Goal: Information Seeking & Learning: Learn about a topic

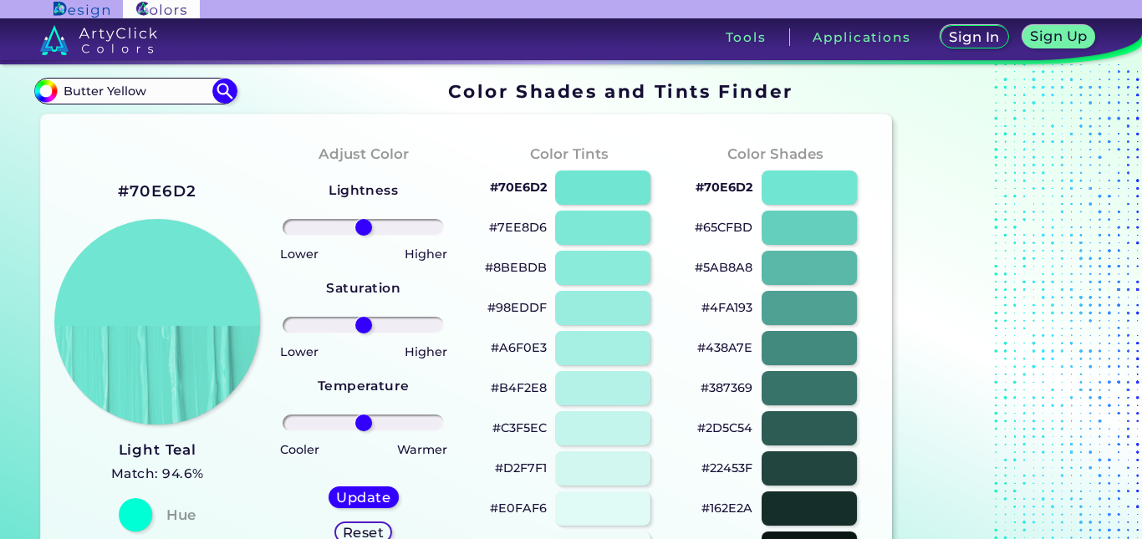
drag, startPoint x: 163, startPoint y: 94, endPoint x: 1, endPoint y: 87, distance: 162.3
paste input "#fffd74"
type input "#fffd74"
click at [221, 96] on img at bounding box center [224, 91] width 29 height 29
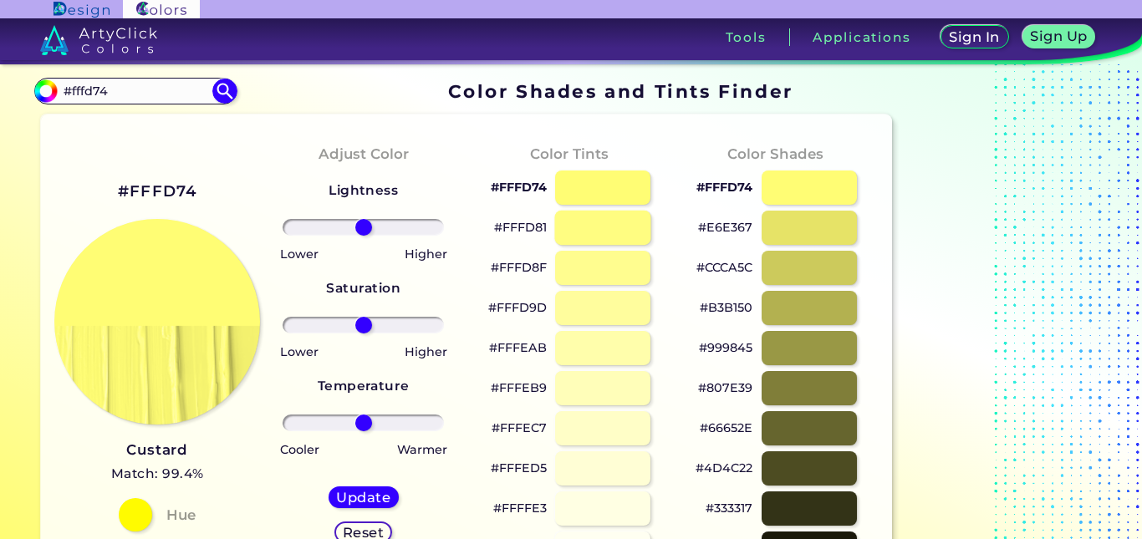
click at [590, 230] on div at bounding box center [602, 228] width 96 height 34
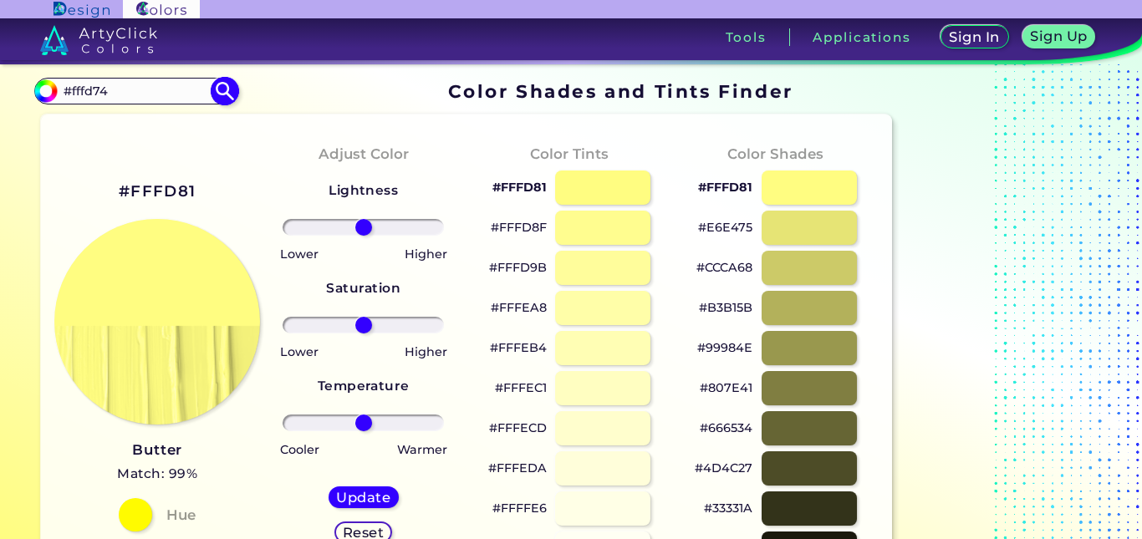
drag, startPoint x: 127, startPoint y: 91, endPoint x: 38, endPoint y: 90, distance: 88.6
click at [38, 90] on div "#fffd81 #fffd74 Acadia ◉ Acid Green ◉ Aero Blue ◉ Alabaster ◉ Albescent White ◉…" at bounding box center [135, 91] width 202 height 27
click at [599, 266] on div at bounding box center [602, 268] width 96 height 34
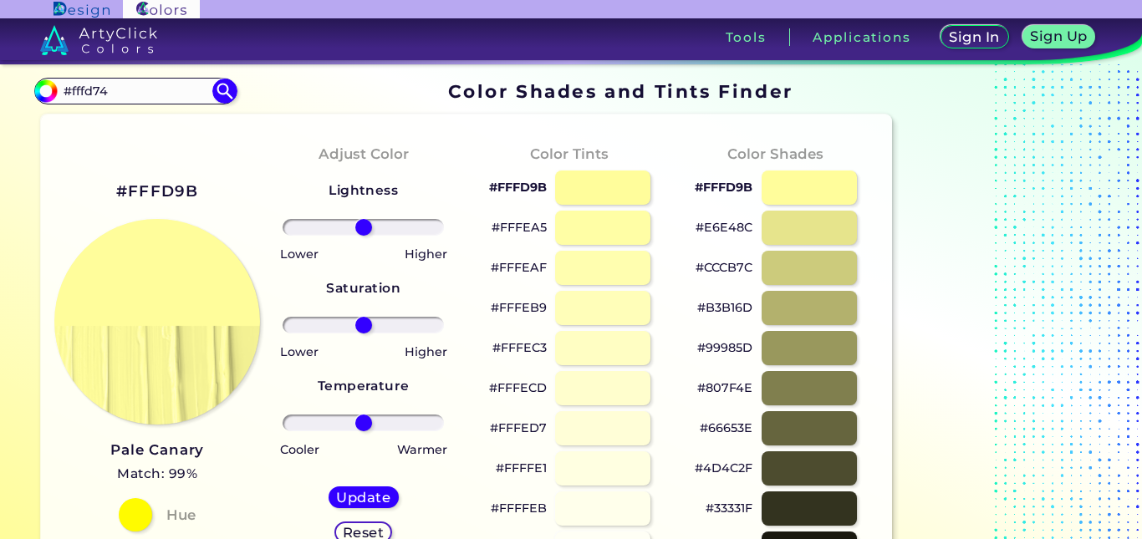
click at [524, 265] on p "#FFFEAF" at bounding box center [519, 268] width 56 height 20
click at [108, 88] on input "#fffd74" at bounding box center [136, 90] width 156 height 23
drag, startPoint x: 122, startPoint y: 94, endPoint x: 38, endPoint y: 91, distance: 83.7
click at [38, 91] on div "#fffd9b #fffd74 Acadia ◉ Acid Green ◉ Aero Blue ◉ Alabaster ◉ Albescent White ◉…" at bounding box center [135, 91] width 202 height 27
click at [222, 93] on img at bounding box center [224, 91] width 29 height 29
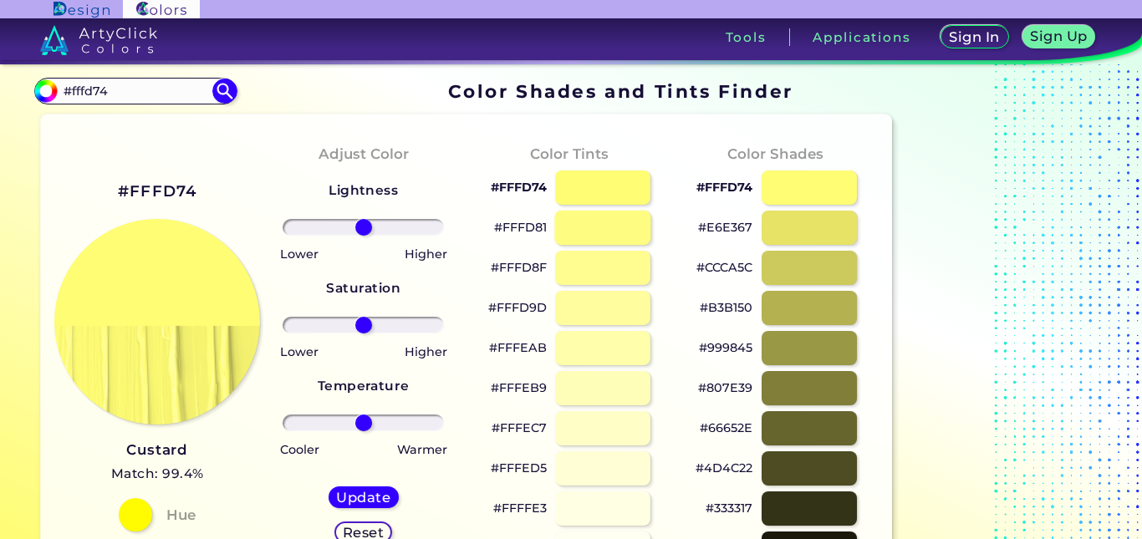
click at [589, 230] on div at bounding box center [602, 228] width 96 height 34
type input "#fffd81"
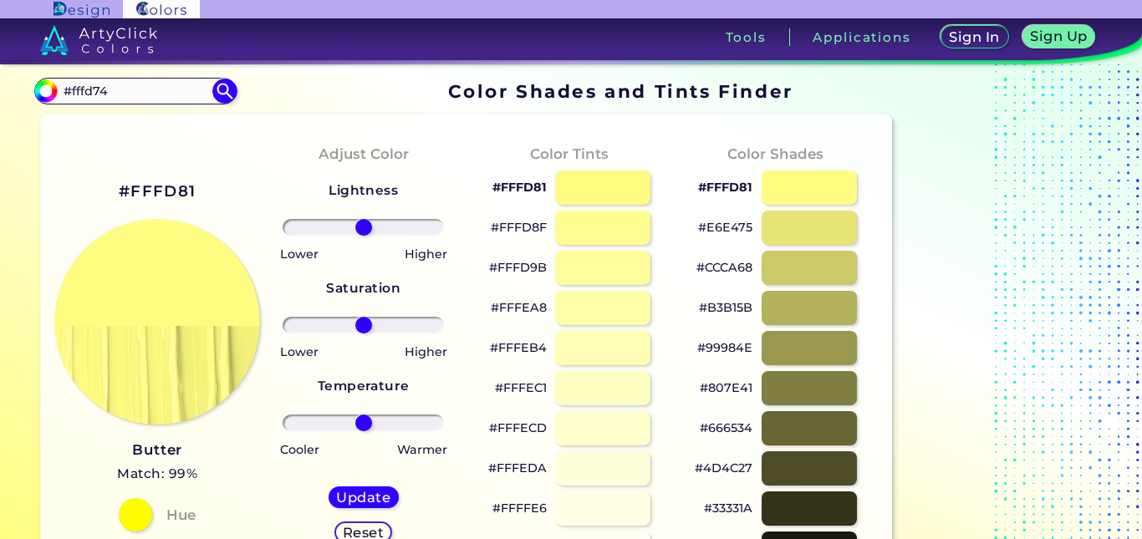
click at [541, 227] on p "#FFFD8F" at bounding box center [519, 227] width 56 height 20
drag, startPoint x: 111, startPoint y: 89, endPoint x: 55, endPoint y: 95, distance: 56.4
click at [55, 95] on div "#fffd81 #fffd74 Acadia ◉ Acid Green ◉ Aero Blue ◉ Alabaster ◉ Albescent White ◉…" at bounding box center [135, 91] width 202 height 27
paste input "D2042D"
type input "#D2042D"
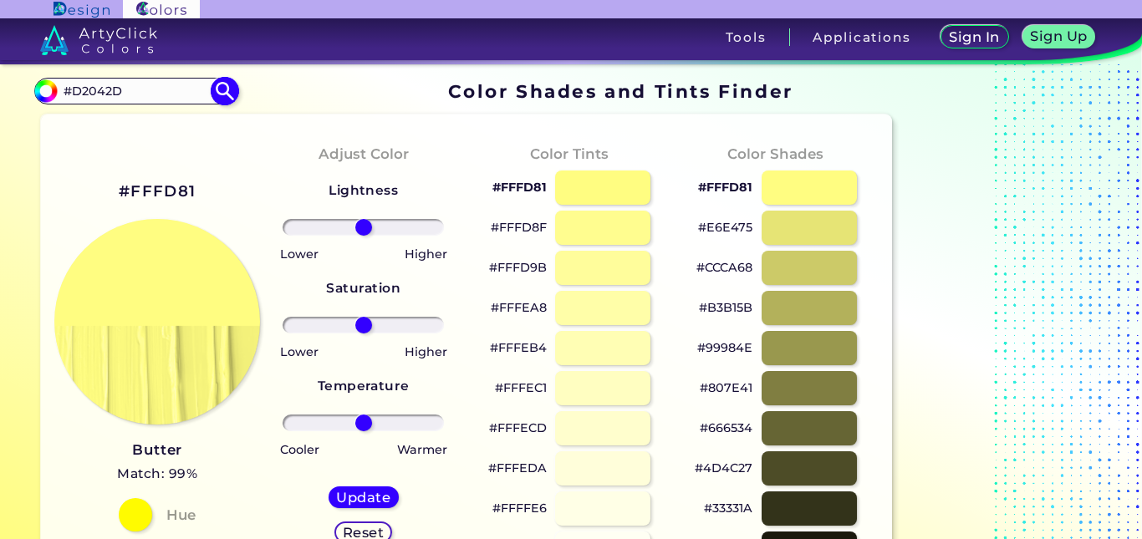
click at [222, 94] on img at bounding box center [224, 91] width 29 height 29
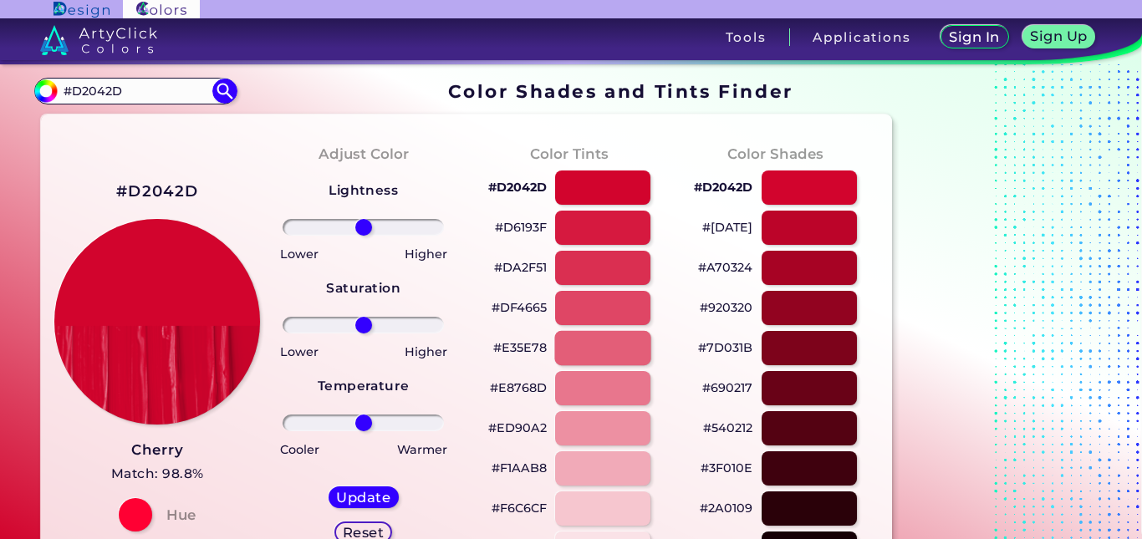
click at [599, 346] on div at bounding box center [602, 348] width 96 height 34
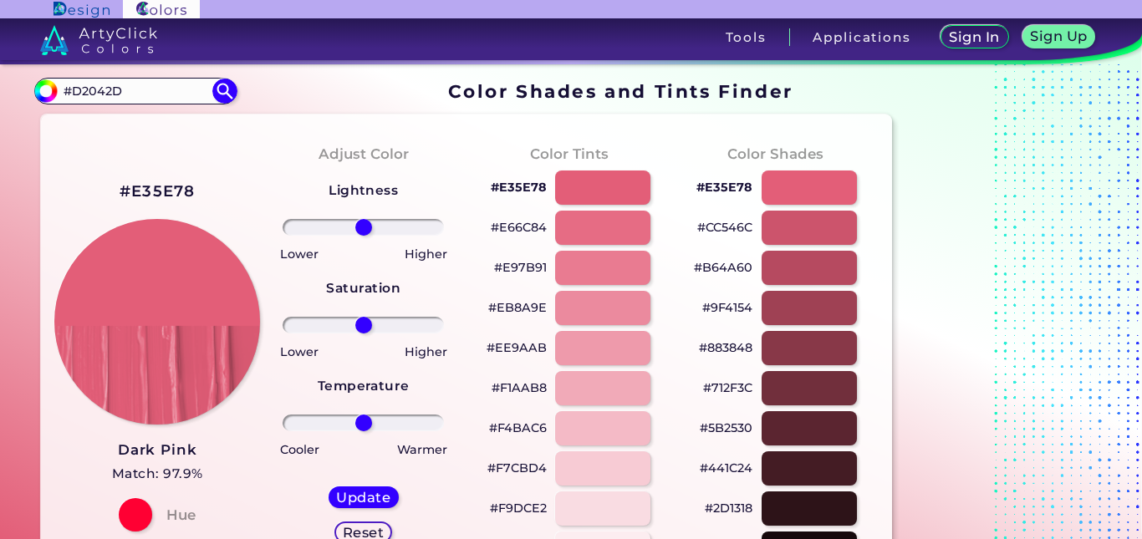
click at [173, 191] on h2 "#E35E78" at bounding box center [158, 192] width 76 height 22
drag, startPoint x: 142, startPoint y: 93, endPoint x: 57, endPoint y: 93, distance: 85.3
click at [57, 93] on div "#e35e78 #D2042D Acadia ◉ Acid Green ◉ Aero Blue ◉ Alabaster ◉ Albescent White ◉…" at bounding box center [135, 91] width 202 height 27
click at [222, 89] on img at bounding box center [224, 91] width 29 height 29
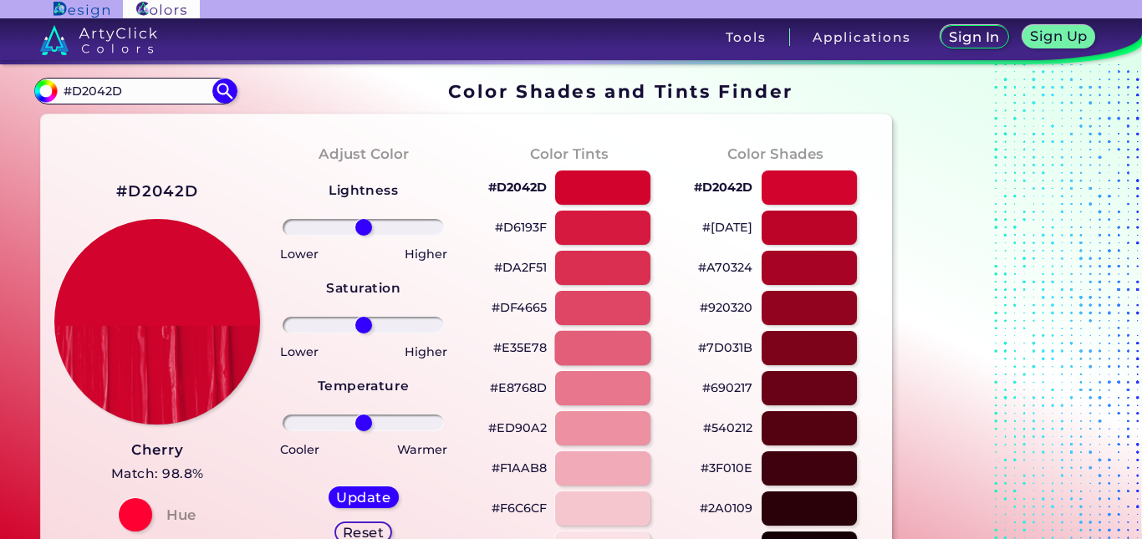
click at [598, 348] on div at bounding box center [602, 348] width 96 height 34
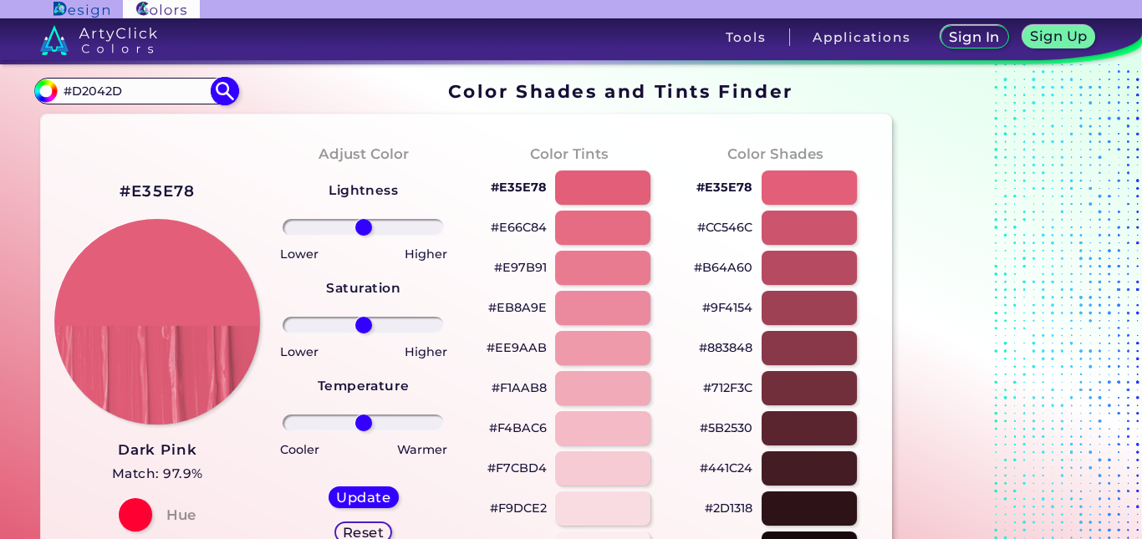
drag, startPoint x: 111, startPoint y: 88, endPoint x: 65, endPoint y: 88, distance: 46.0
click at [65, 88] on input "#D2042D" at bounding box center [136, 90] width 156 height 23
click at [228, 88] on img at bounding box center [224, 91] width 29 height 29
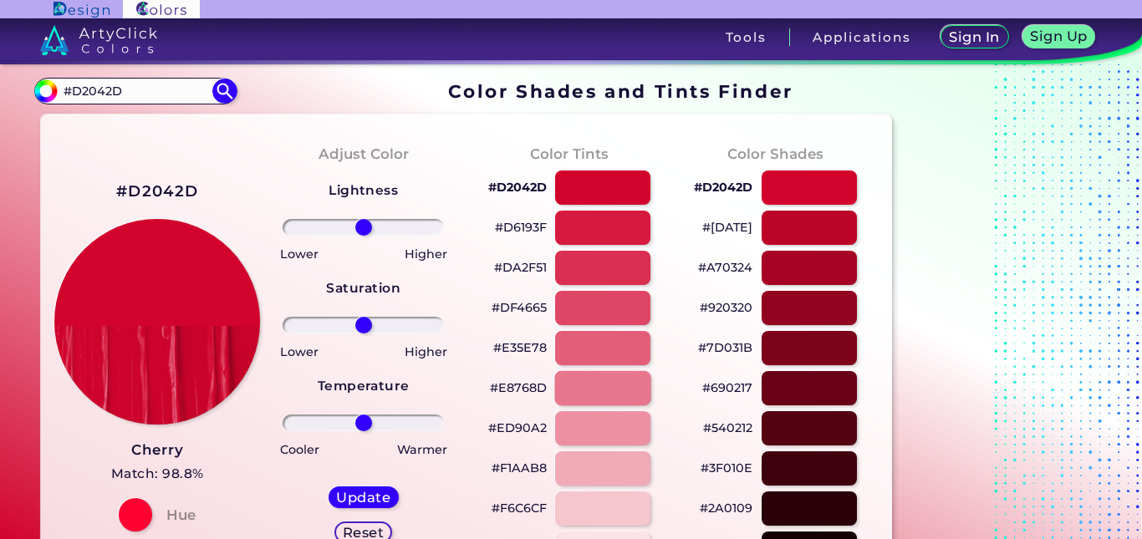
click at [596, 393] on div at bounding box center [602, 388] width 96 height 34
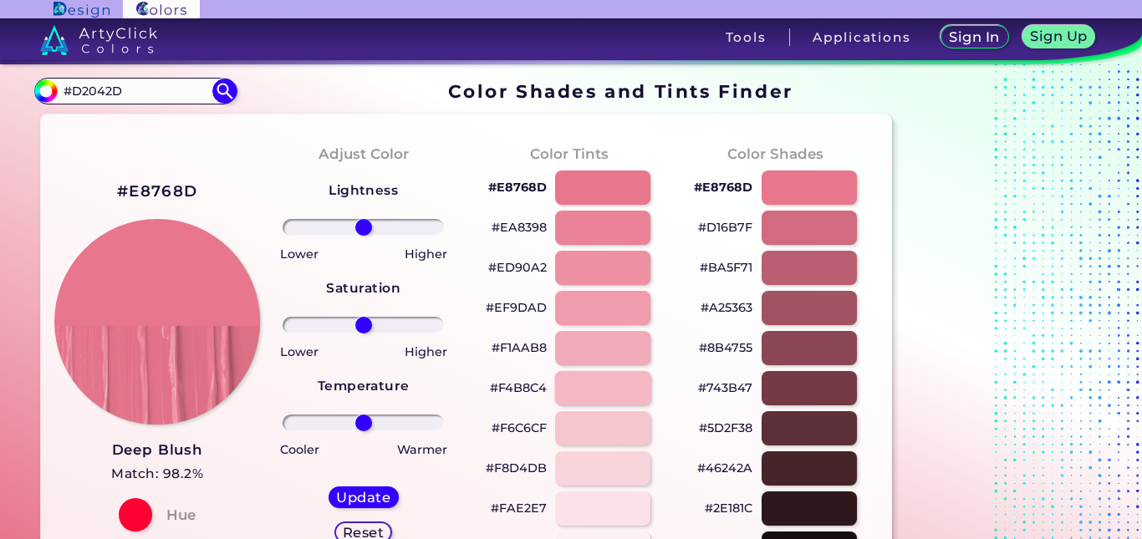
type input "#e8768d"
click at [151, 191] on h2 "#E8768D" at bounding box center [157, 192] width 80 height 22
drag, startPoint x: 137, startPoint y: 87, endPoint x: 54, endPoint y: 87, distance: 82.8
click at [54, 87] on div "#e8768d #D2042D Acadia ◉ Acid Green ◉ Aero Blue ◉ Alabaster ◉ Albescent White ◉…" at bounding box center [135, 91] width 202 height 27
paste input "4B0082"
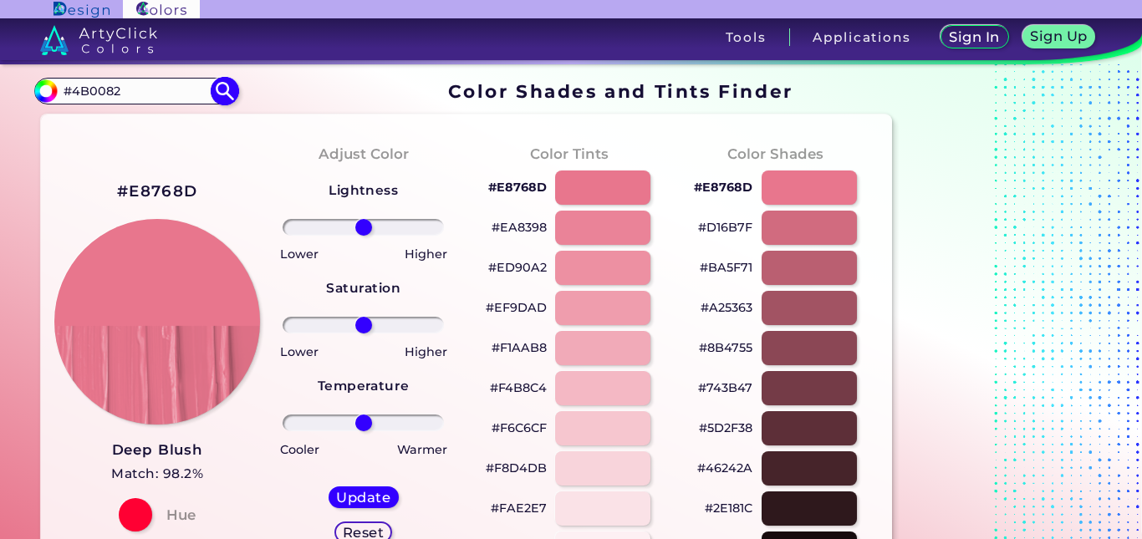
type input "#4B0082"
click at [221, 90] on img at bounding box center [224, 91] width 29 height 29
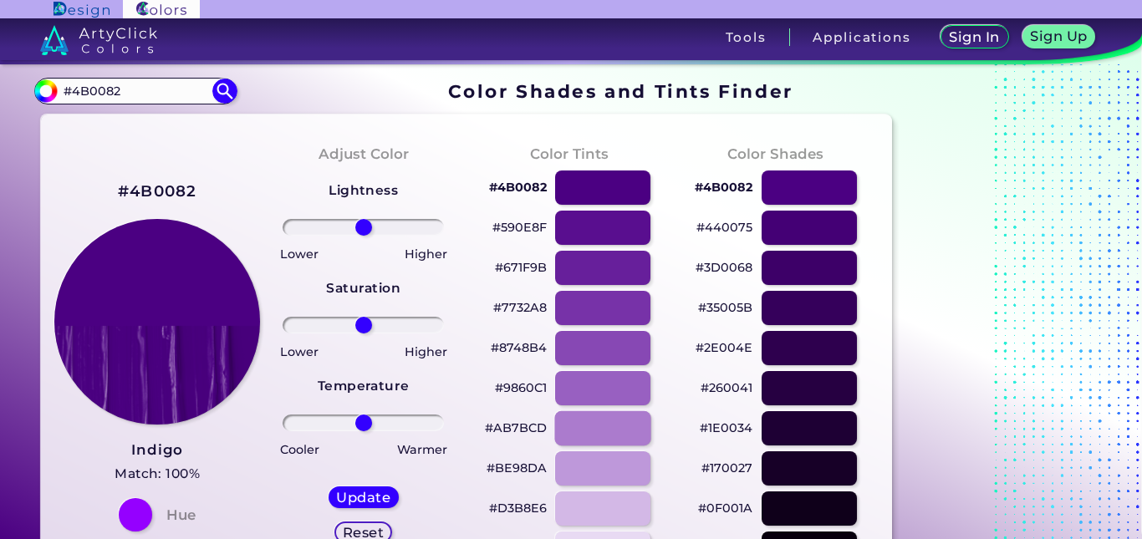
click at [593, 428] on div at bounding box center [602, 428] width 96 height 34
type input "#ab7bcd"
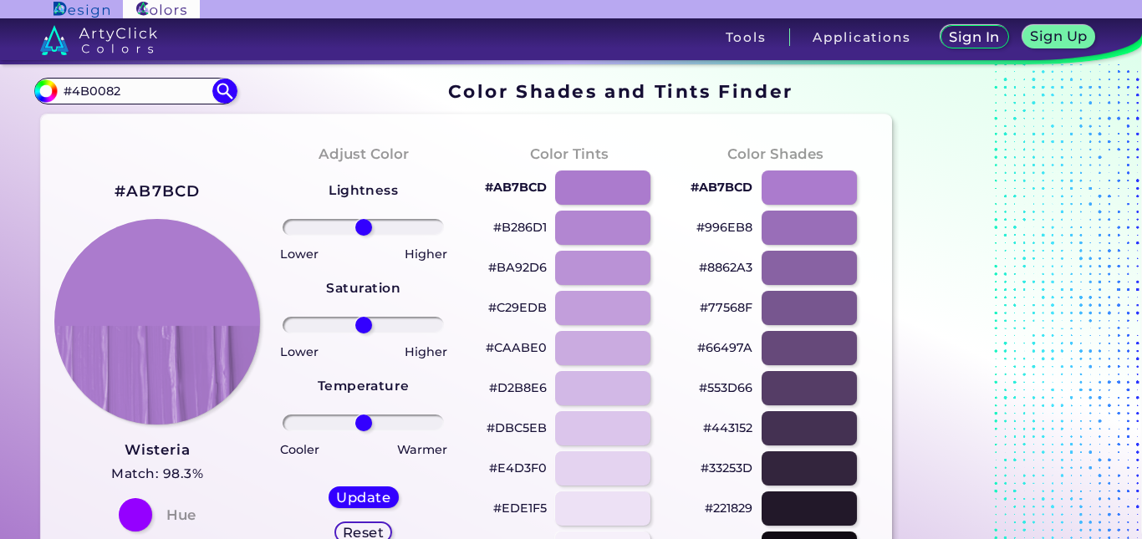
click at [184, 193] on h2 "#AB7BCD" at bounding box center [158, 192] width 86 height 22
drag, startPoint x: 127, startPoint y: 89, endPoint x: 22, endPoint y: 89, distance: 105.4
paste input "788D5F"
type input "#788D5F"
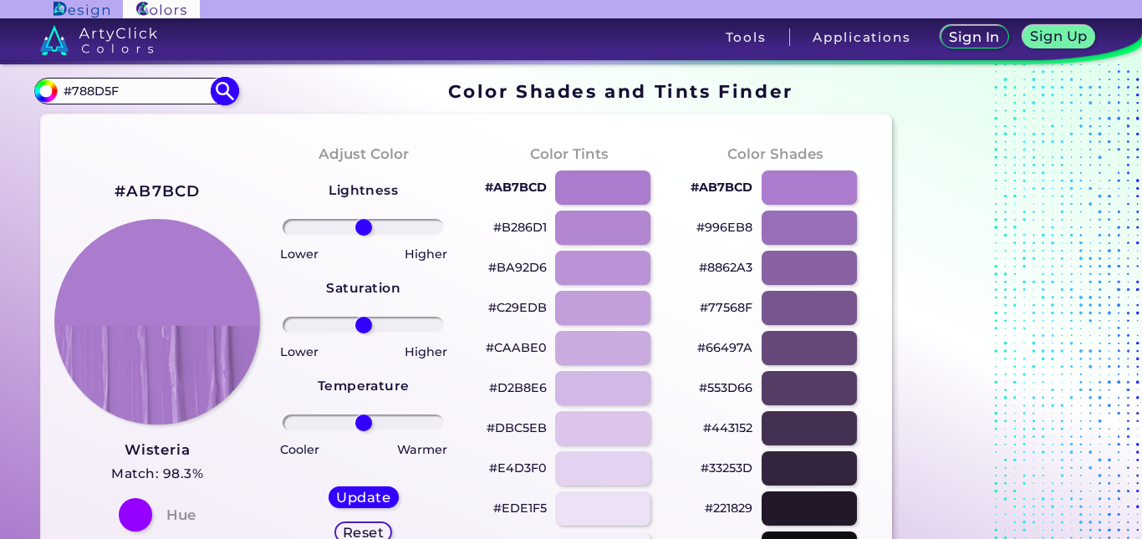
click at [228, 89] on img at bounding box center [224, 91] width 29 height 29
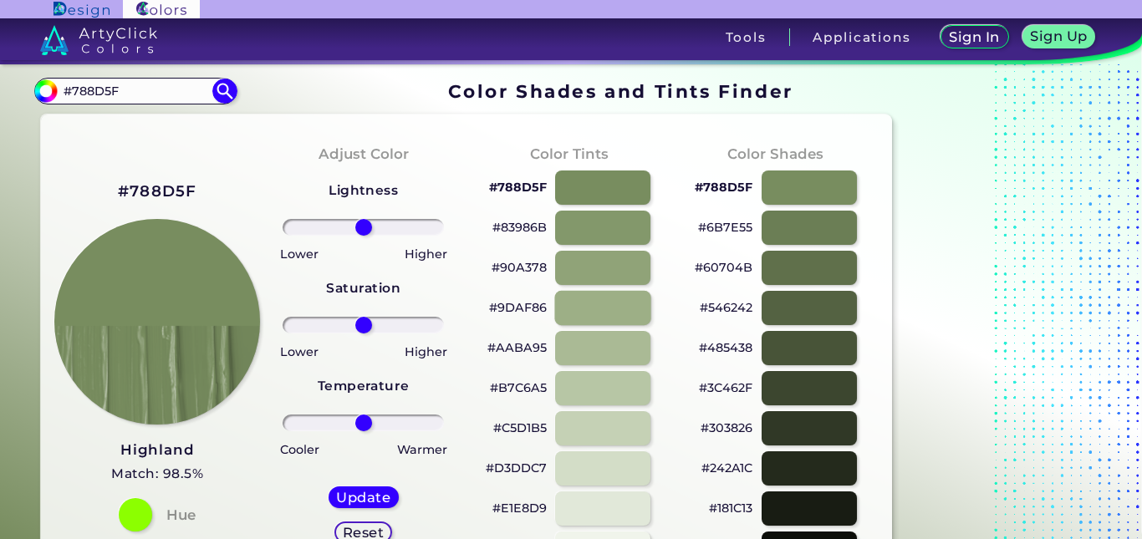
click at [605, 312] on div at bounding box center [602, 308] width 96 height 34
type input "#9daf86"
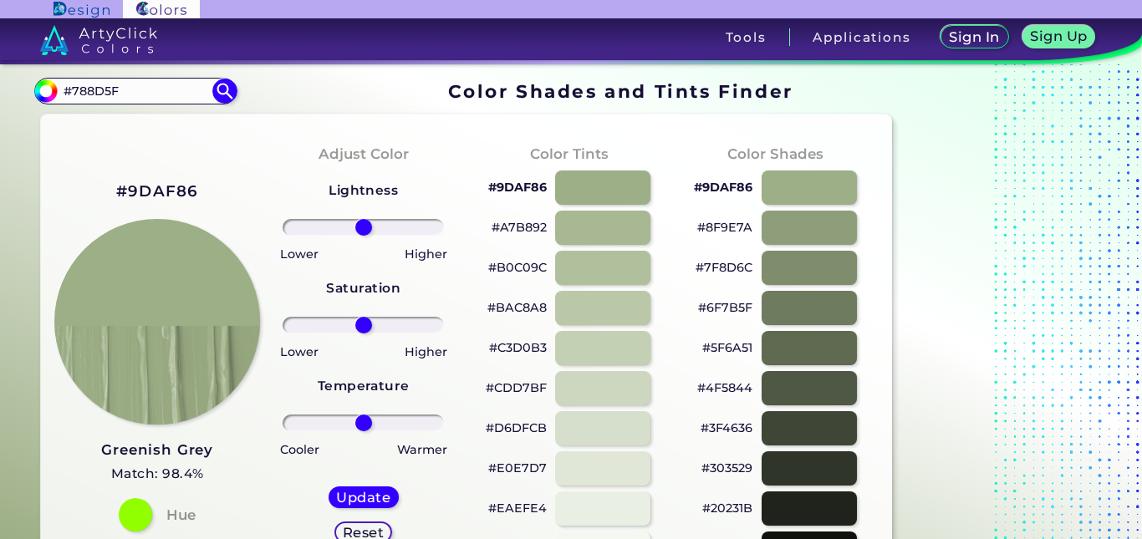
click at [163, 191] on h2 "#9DAF86" at bounding box center [157, 192] width 83 height 22
drag, startPoint x: 120, startPoint y: 91, endPoint x: 71, endPoint y: 88, distance: 49.4
click at [71, 88] on input "#788D5F" at bounding box center [136, 90] width 156 height 23
click at [68, 89] on input "#788D5F" at bounding box center [136, 90] width 156 height 23
click at [130, 93] on input "#788D5F" at bounding box center [136, 90] width 156 height 23
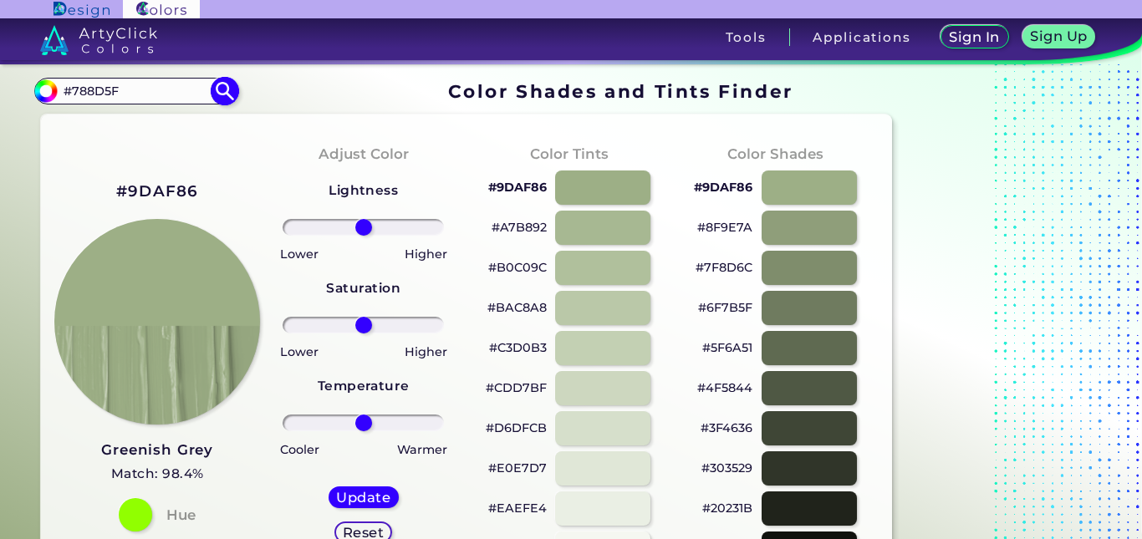
drag, startPoint x: 130, startPoint y: 93, endPoint x: 54, endPoint y: 89, distance: 76.2
click at [48, 91] on div "#9daf86 #788D5F Acadia ◉ Acid Green ◉ Aero Blue ◉ Alabaster ◉ Albescent White ◉…" at bounding box center [135, 91] width 202 height 27
paste input "B59671"
type input "#B59671"
click at [224, 88] on img at bounding box center [224, 91] width 29 height 29
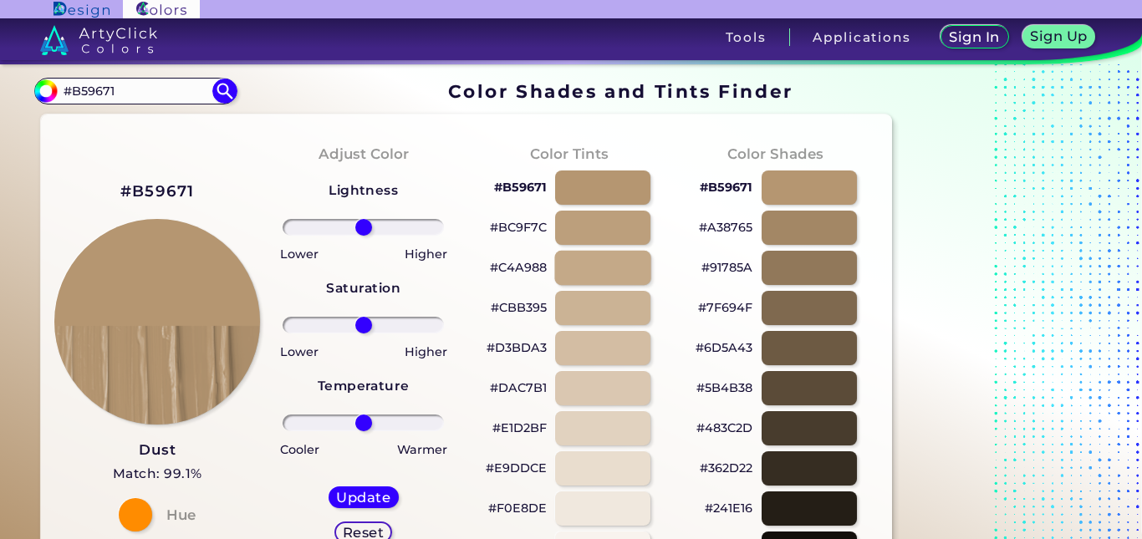
click at [600, 274] on div at bounding box center [602, 268] width 96 height 34
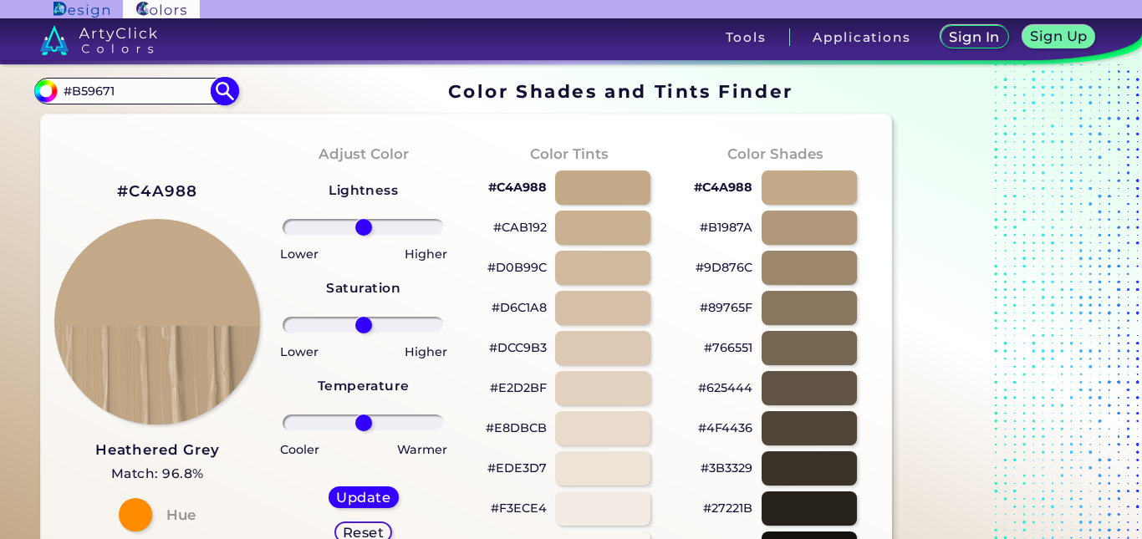
drag, startPoint x: 125, startPoint y: 91, endPoint x: 50, endPoint y: 93, distance: 74.4
click at [50, 93] on div "#c4a988 #B59671 Acadia ◉ Acid Green ◉ Aero Blue ◉ Alabaster ◉ Albescent White ◉…" at bounding box center [135, 91] width 202 height 27
click at [228, 91] on img at bounding box center [224, 91] width 29 height 29
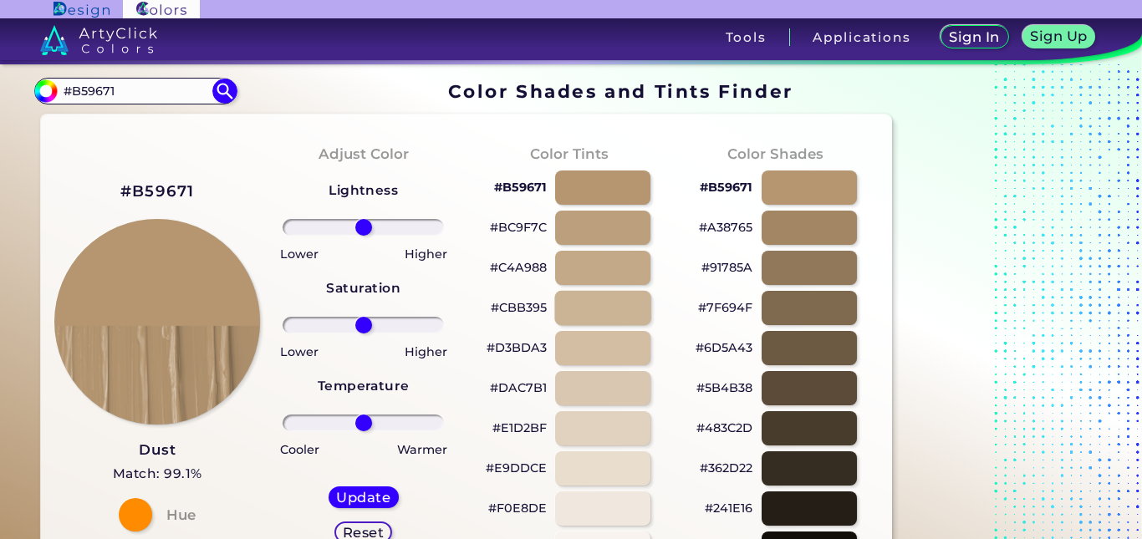
click at [603, 315] on div at bounding box center [602, 308] width 96 height 34
type input "#cbb395"
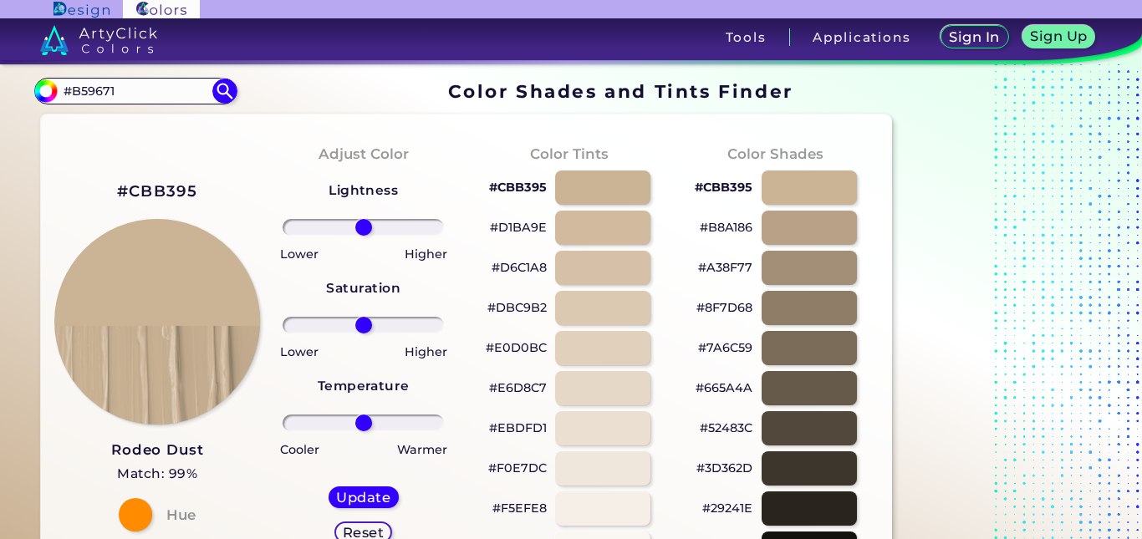
click at [169, 192] on h2 "#CBB395" at bounding box center [157, 192] width 81 height 22
drag, startPoint x: 150, startPoint y: 94, endPoint x: 48, endPoint y: 90, distance: 101.2
click at [48, 90] on div "#cbb395 #B59671 Acadia ◉ Acid Green ◉ Aero Blue ◉ Alabaster ◉ Albescent White ◉…" at bounding box center [135, 91] width 202 height 27
paste input "A47764"
type input "#A47764"
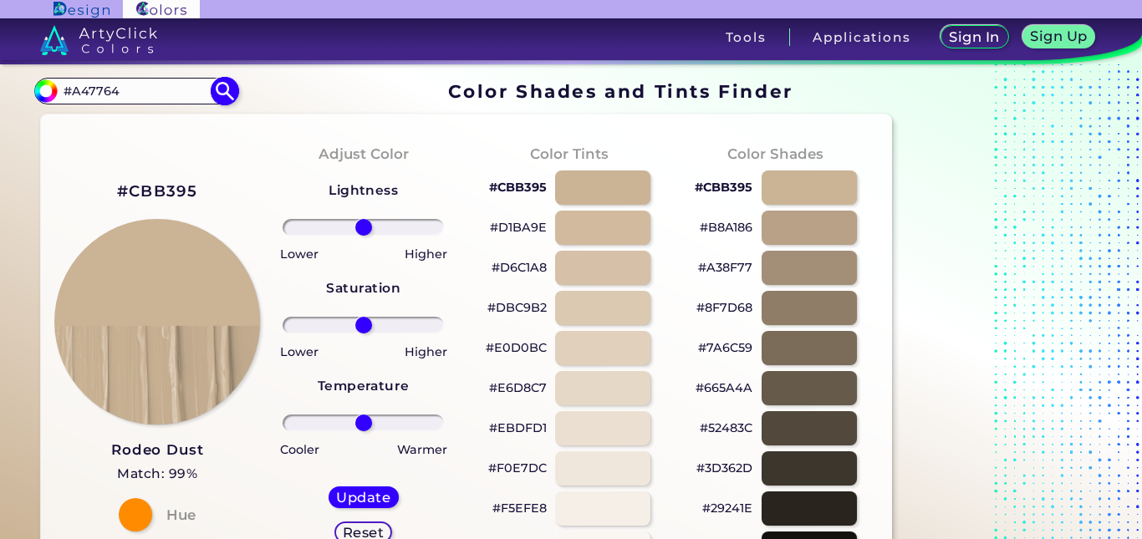
click at [223, 99] on img at bounding box center [224, 91] width 29 height 29
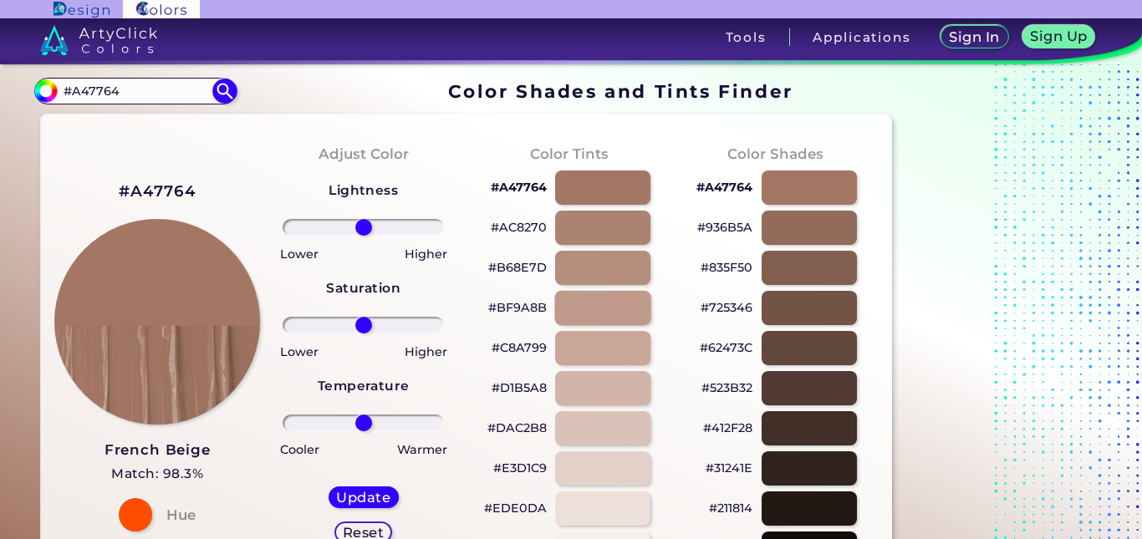
click at [610, 313] on div at bounding box center [602, 308] width 96 height 34
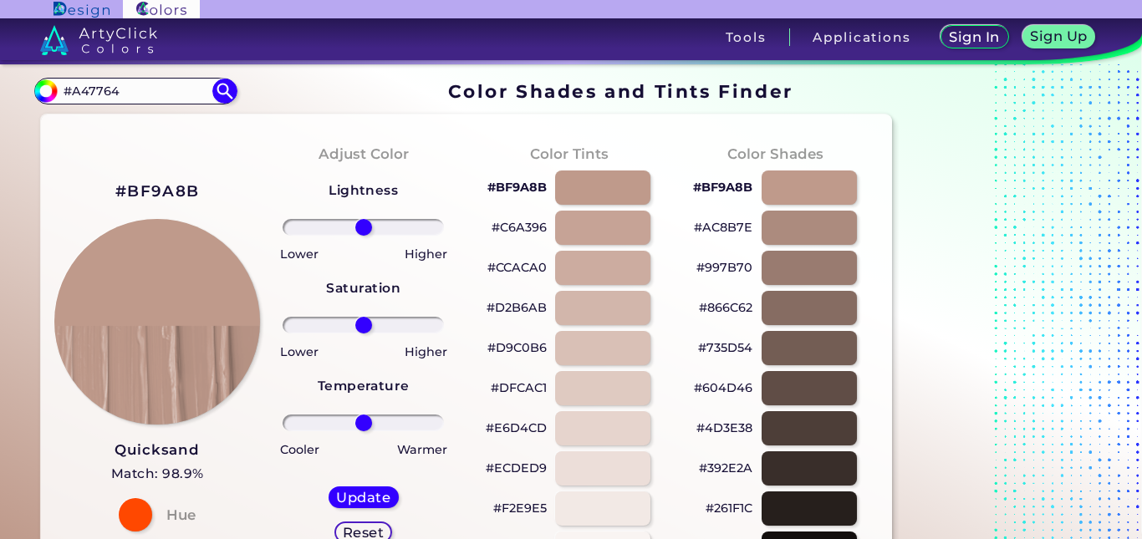
click at [154, 190] on h2 "#BF9A8B" at bounding box center [157, 192] width 84 height 22
drag, startPoint x: 135, startPoint y: 88, endPoint x: 41, endPoint y: 83, distance: 94.6
click at [41, 83] on div "#bf9a8b #A47764 Acadia ◉ Acid Green ◉ Aero Blue ◉ Alabaster ◉ Albescent White ◉…" at bounding box center [135, 91] width 202 height 27
click at [227, 94] on img at bounding box center [224, 91] width 29 height 29
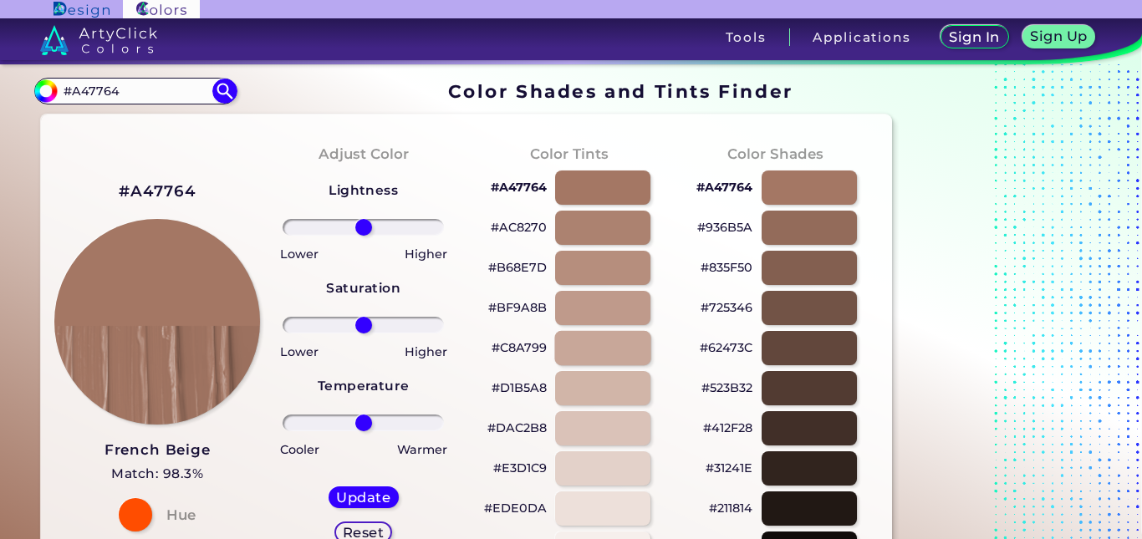
click at [603, 354] on div at bounding box center [602, 348] width 96 height 34
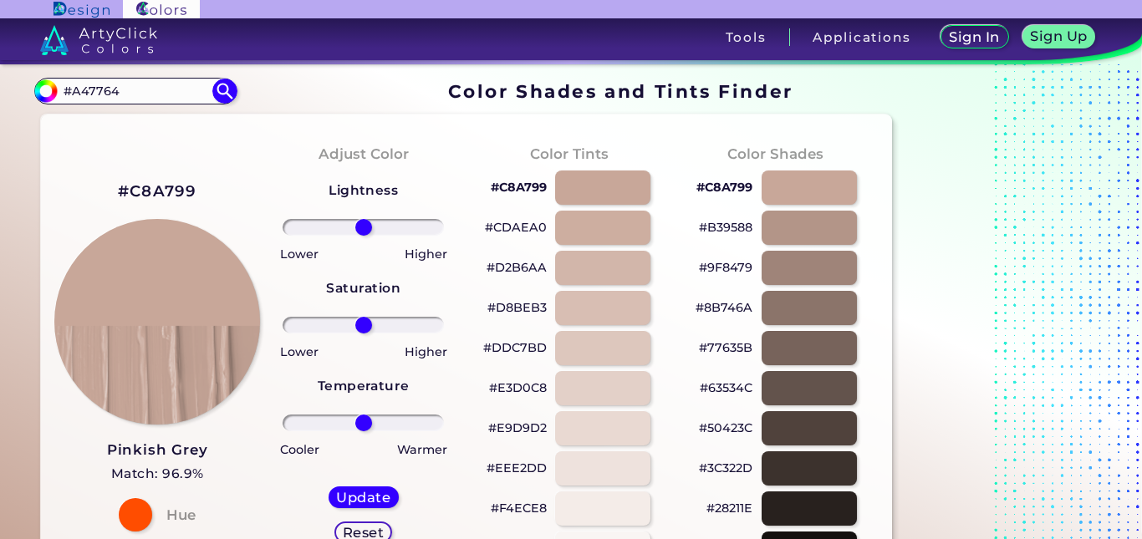
click at [181, 189] on h2 "#C8A799" at bounding box center [157, 192] width 79 height 22
drag, startPoint x: 161, startPoint y: 94, endPoint x: 36, endPoint y: 79, distance: 125.6
click at [36, 79] on section "#c8a799 #A47764 Acadia ◉ Acid Green ◉ Aero Blue ◉ Alabaster ◉ Albescent White ◉…" at bounding box center [466, 91] width 865 height 33
click at [235, 94] on img at bounding box center [224, 91] width 29 height 29
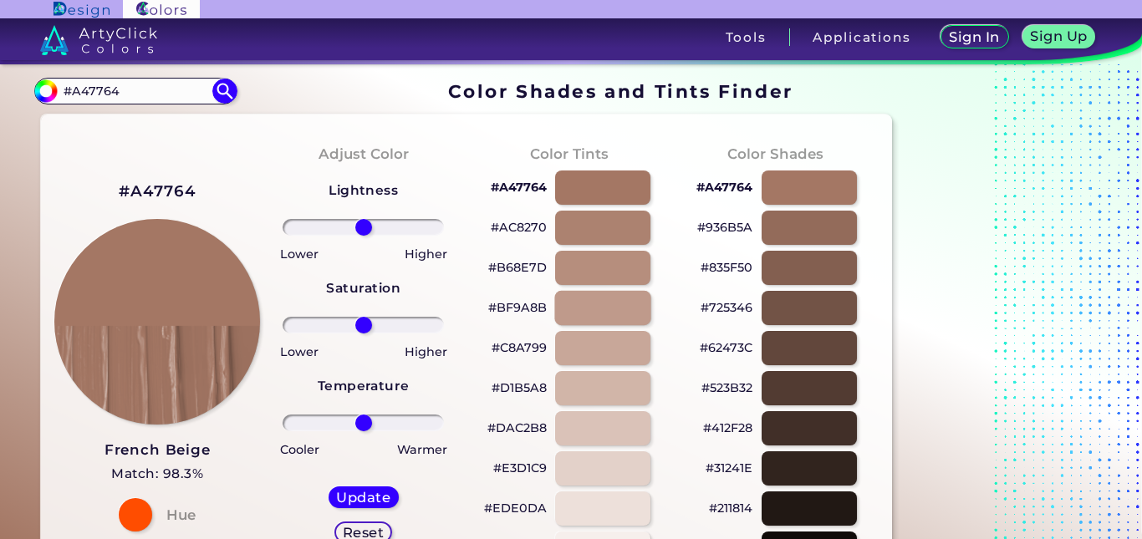
click at [600, 307] on div at bounding box center [602, 308] width 96 height 34
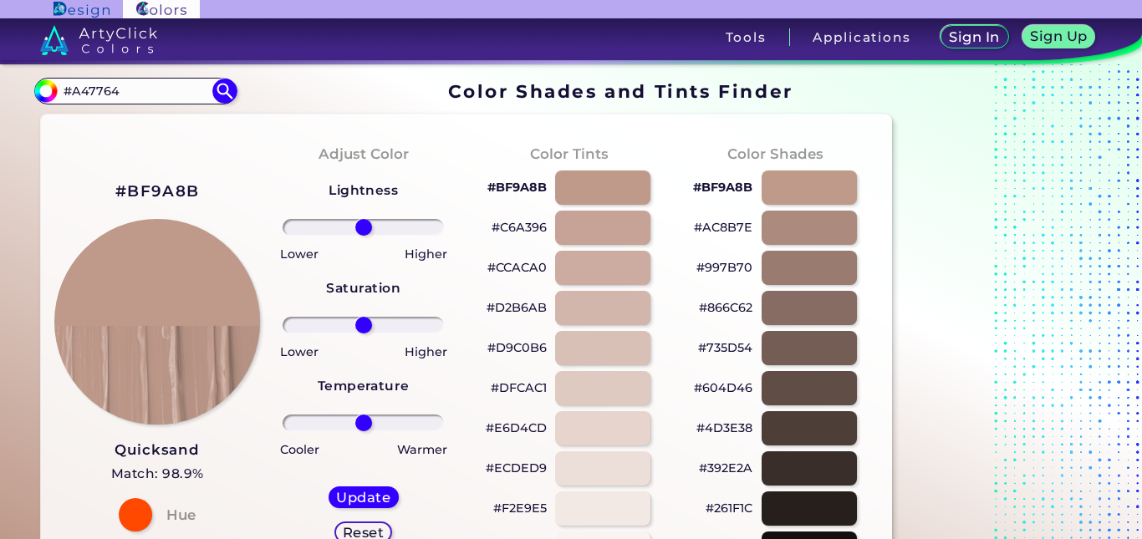
click at [170, 191] on h2 "#BF9A8B" at bounding box center [157, 192] width 84 height 22
drag, startPoint x: 130, startPoint y: 88, endPoint x: 47, endPoint y: 91, distance: 83.7
click at [47, 91] on div "#bf9a8b #A47764 Acadia ◉ Acid Green ◉ Aero Blue ◉ Alabaster ◉ Albescent White ◉…" at bounding box center [135, 91] width 202 height 27
click at [226, 89] on img at bounding box center [224, 91] width 29 height 29
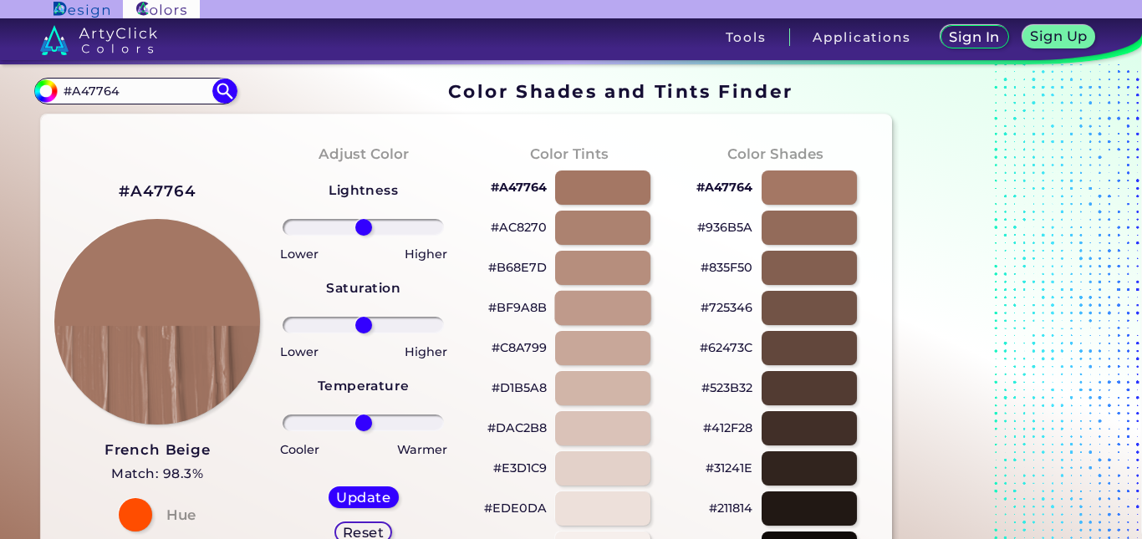
click at [592, 305] on div at bounding box center [602, 308] width 96 height 34
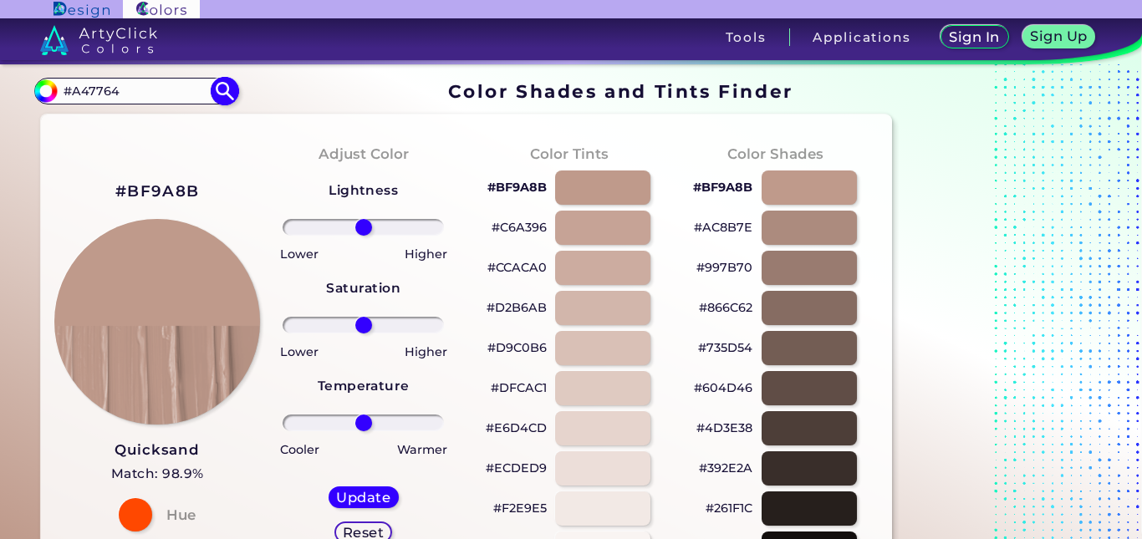
drag, startPoint x: 131, startPoint y: 80, endPoint x: 63, endPoint y: 89, distance: 69.1
click at [63, 89] on input "#A47764" at bounding box center [136, 90] width 156 height 23
click at [222, 90] on img at bounding box center [224, 91] width 29 height 29
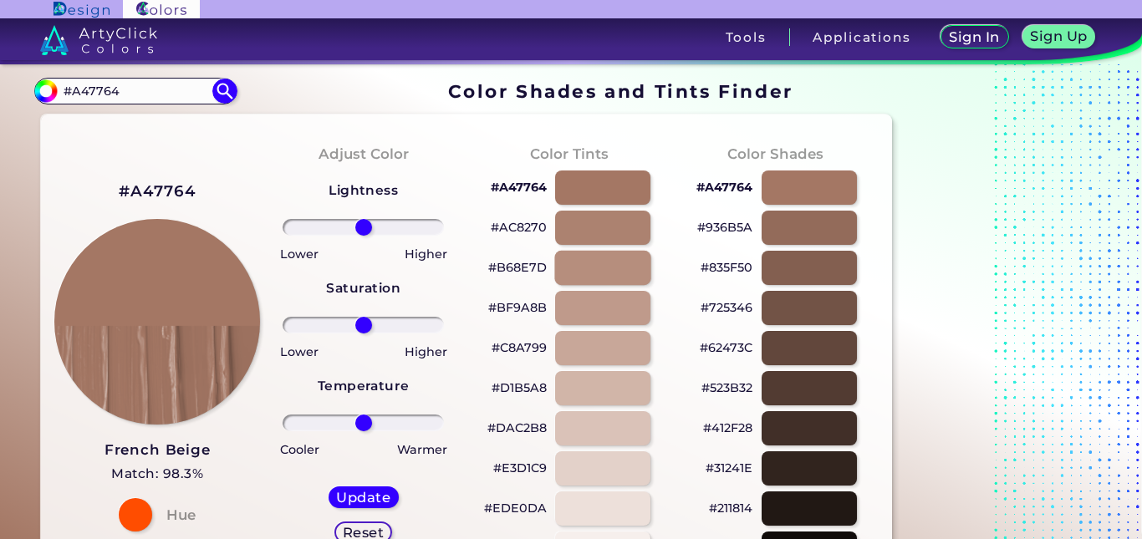
click at [606, 276] on div at bounding box center [602, 268] width 96 height 34
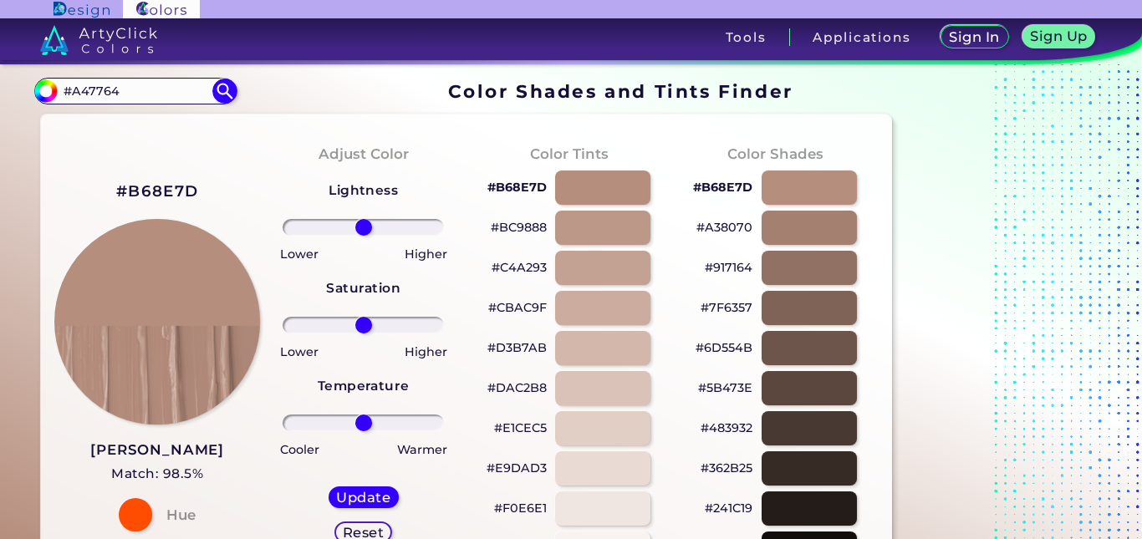
click at [161, 192] on h2 "#B68E7D" at bounding box center [157, 192] width 82 height 22
drag, startPoint x: 138, startPoint y: 91, endPoint x: 55, endPoint y: 91, distance: 82.8
click at [55, 91] on div "#b68e7d #A47764 Acadia ◉ Acid Green ◉ Aero Blue ◉ Alabaster ◉ Albescent White ◉…" at bounding box center [135, 91] width 202 height 27
click at [230, 89] on img at bounding box center [224, 91] width 29 height 29
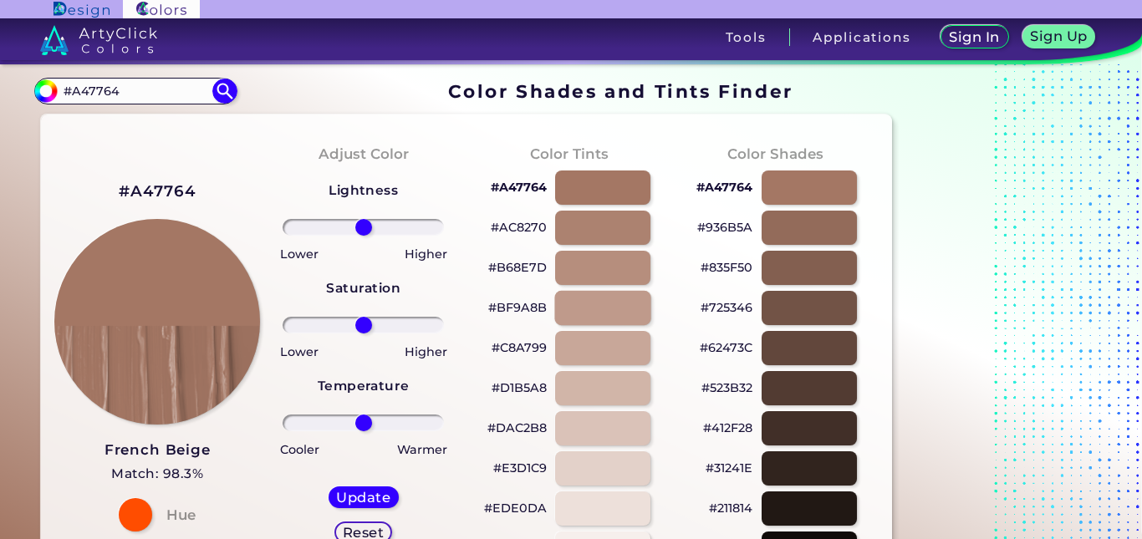
click at [599, 315] on div at bounding box center [602, 308] width 96 height 34
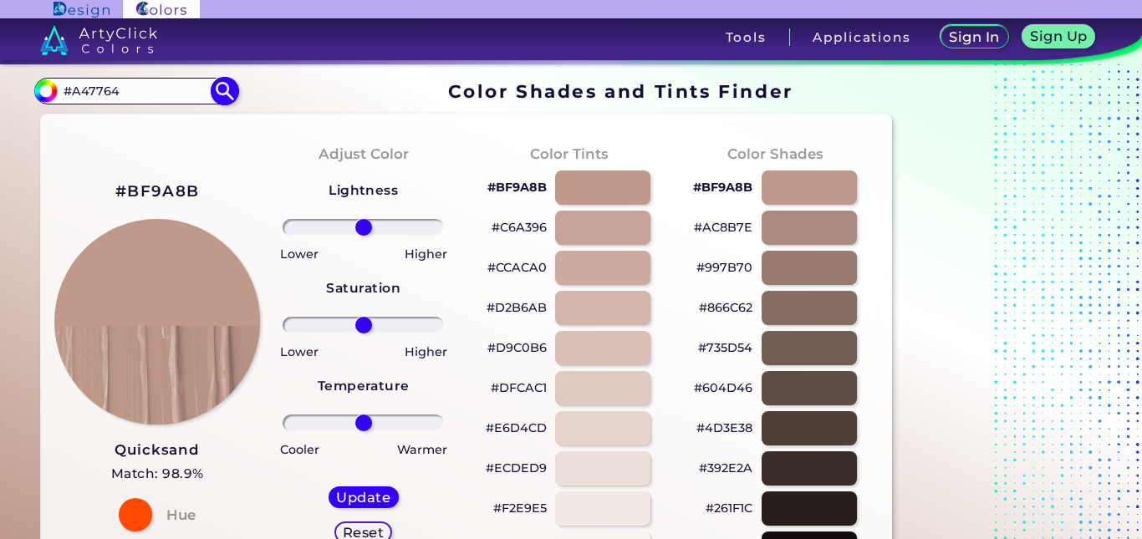
drag, startPoint x: 120, startPoint y: 92, endPoint x: 57, endPoint y: 82, distance: 64.3
click at [57, 82] on div "#bf9a8b #A47764 Acadia ◉ Acid Green ◉ Aero Blue ◉ Alabaster ◉ Albescent White ◉…" at bounding box center [135, 91] width 202 height 27
click at [219, 94] on img at bounding box center [224, 91] width 29 height 29
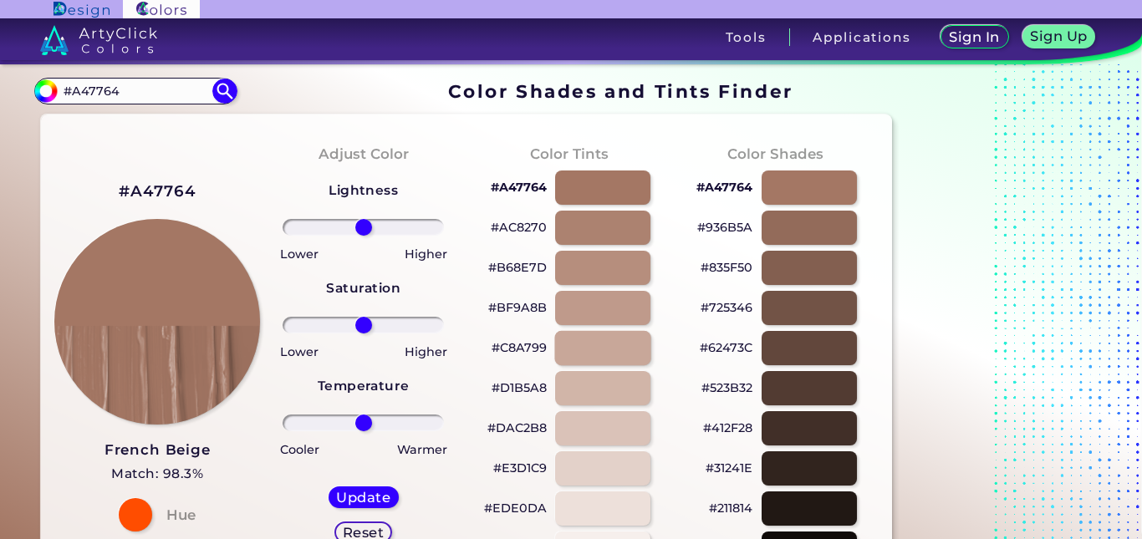
click at [604, 353] on div at bounding box center [602, 348] width 96 height 34
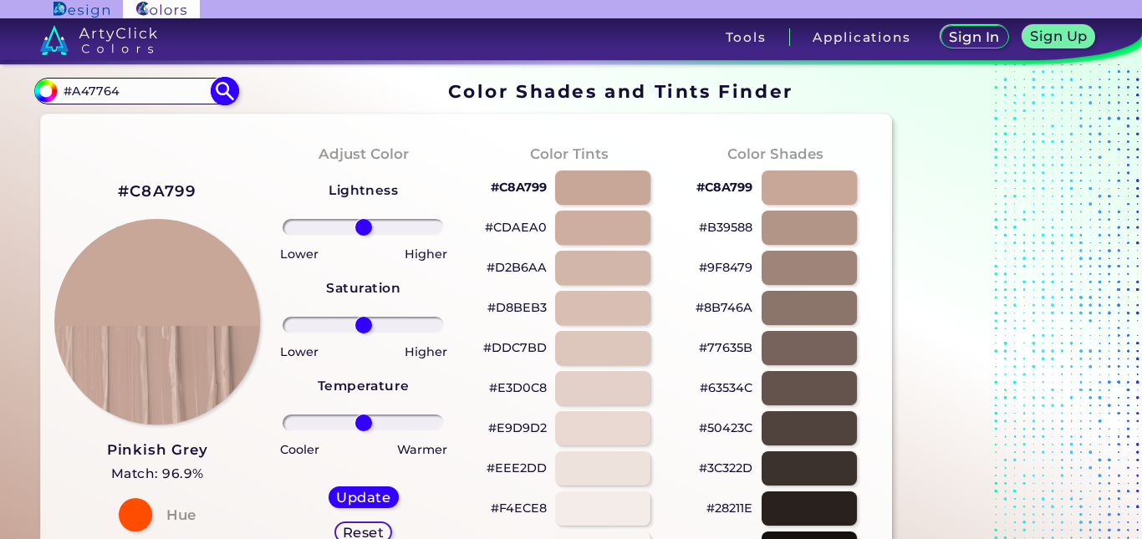
drag, startPoint x: 140, startPoint y: 92, endPoint x: 54, endPoint y: 85, distance: 86.4
click at [54, 85] on div "#c8a799 #A47764 Acadia ◉ Acid Green ◉ Aero Blue ◉ Alabaster ◉ Albescent White ◉…" at bounding box center [135, 91] width 202 height 27
click at [228, 96] on img at bounding box center [224, 91] width 29 height 29
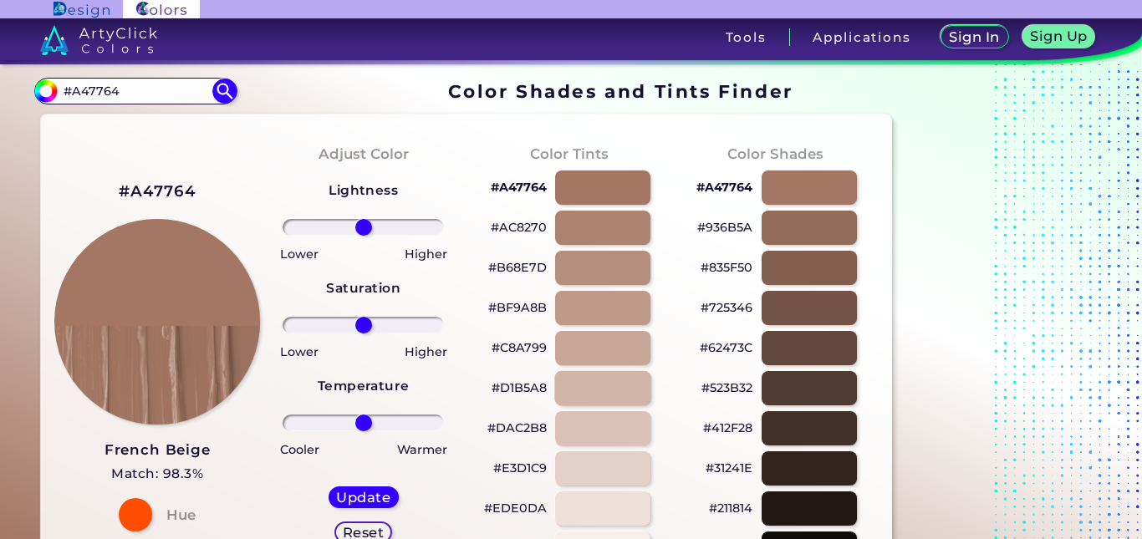
click at [591, 395] on div at bounding box center [602, 388] width 96 height 34
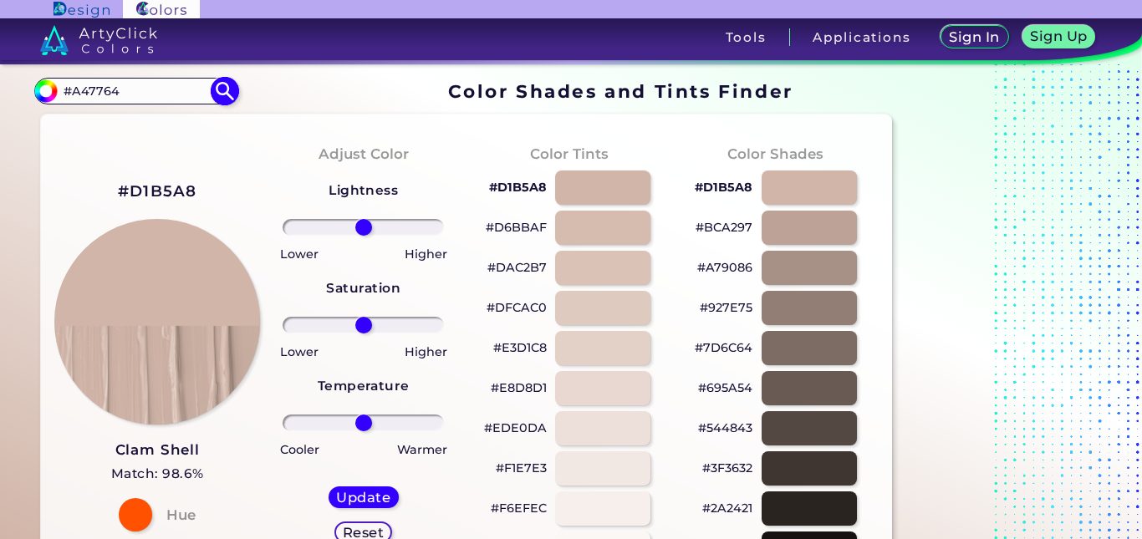
drag, startPoint x: 123, startPoint y: 89, endPoint x: 43, endPoint y: 78, distance: 80.3
click at [43, 78] on div "#d1b5a8 #A47764 Acadia ◉ Acid Green ◉ Aero Blue ◉ Alabaster ◉ Albescent White ◉…" at bounding box center [135, 91] width 202 height 27
click at [222, 95] on img at bounding box center [224, 91] width 29 height 29
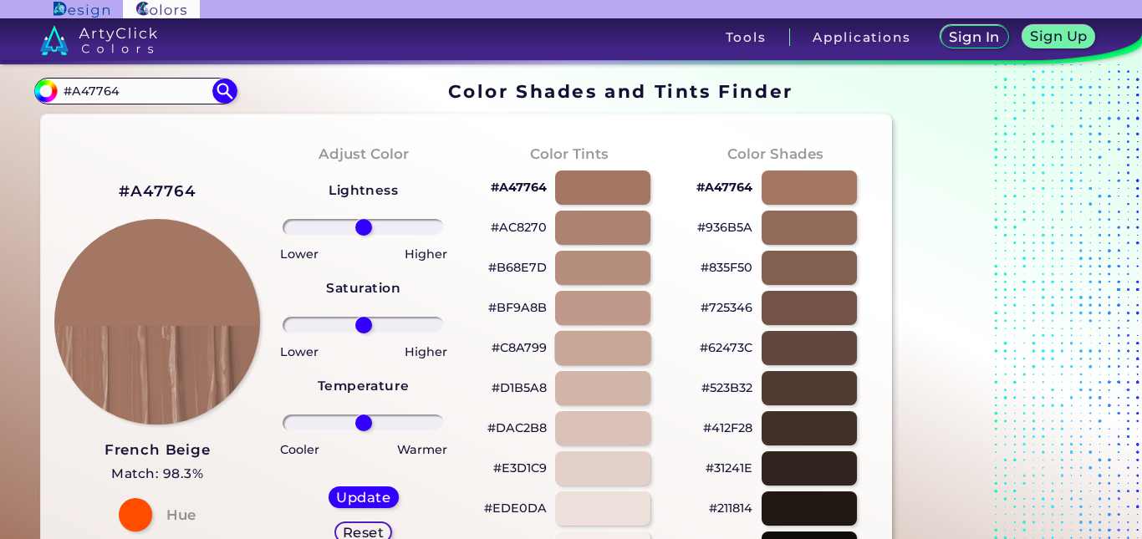
click at [602, 351] on div at bounding box center [602, 348] width 96 height 34
type input "#c8a799"
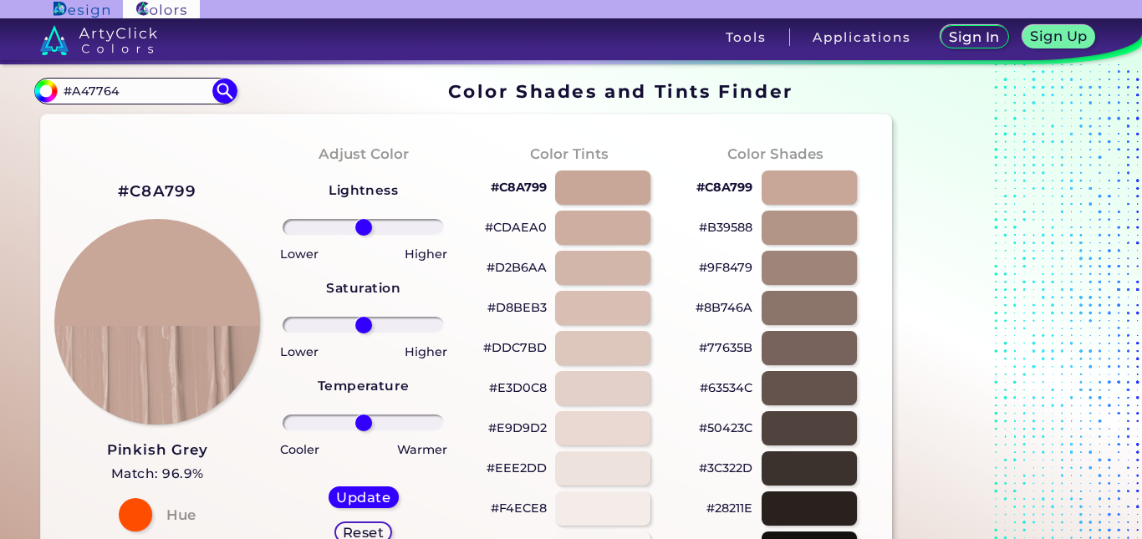
click at [181, 189] on h2 "#C8A799" at bounding box center [157, 192] width 79 height 22
drag, startPoint x: 123, startPoint y: 93, endPoint x: 20, endPoint y: 92, distance: 102.8
paste input "FFB2D0"
type input "#FFB2D0"
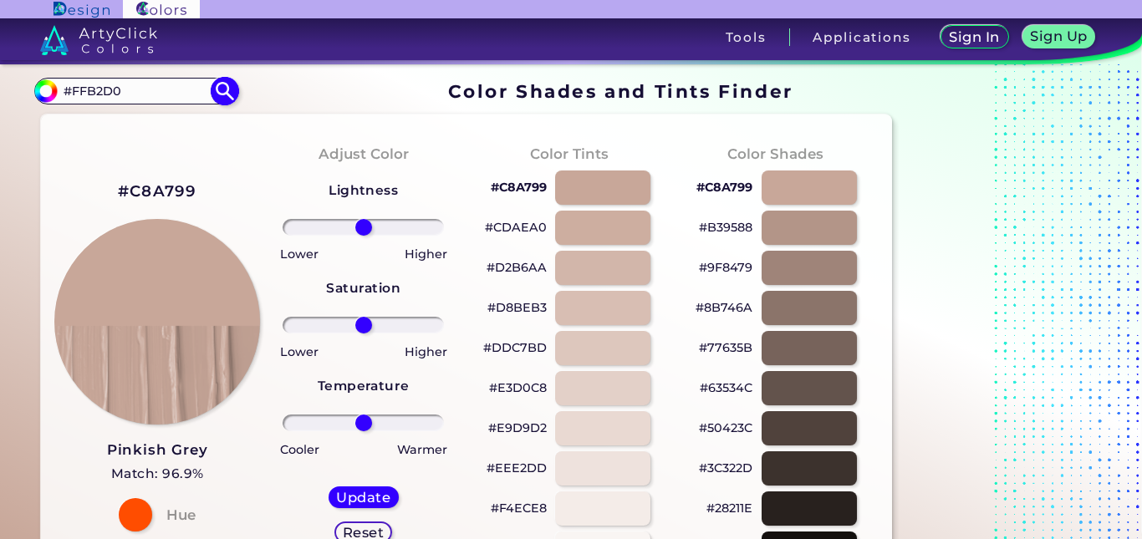
click at [223, 94] on img at bounding box center [224, 91] width 29 height 29
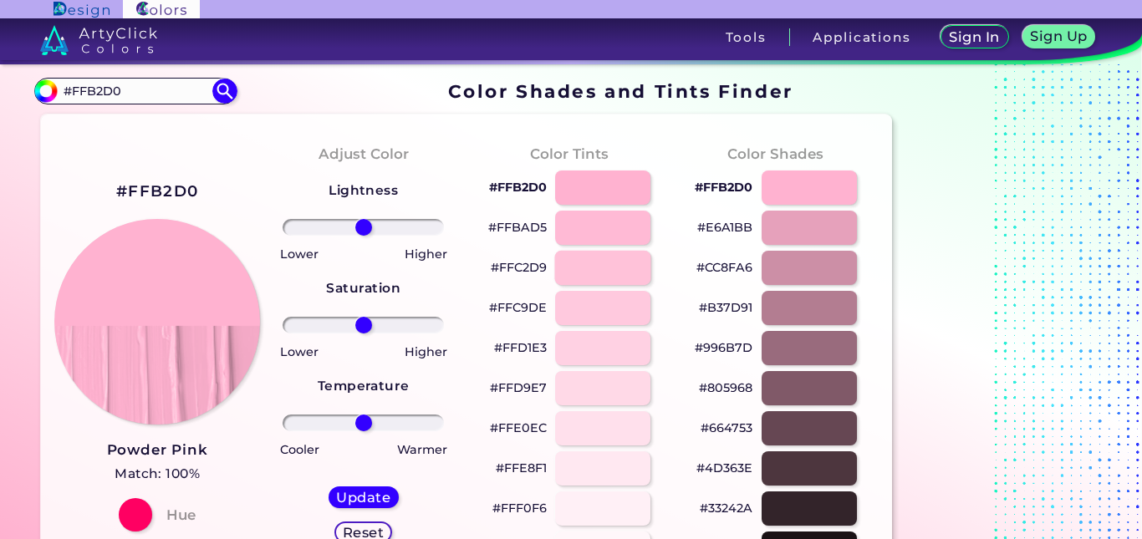
click at [610, 270] on div at bounding box center [602, 268] width 96 height 34
type input "#ffc2d9"
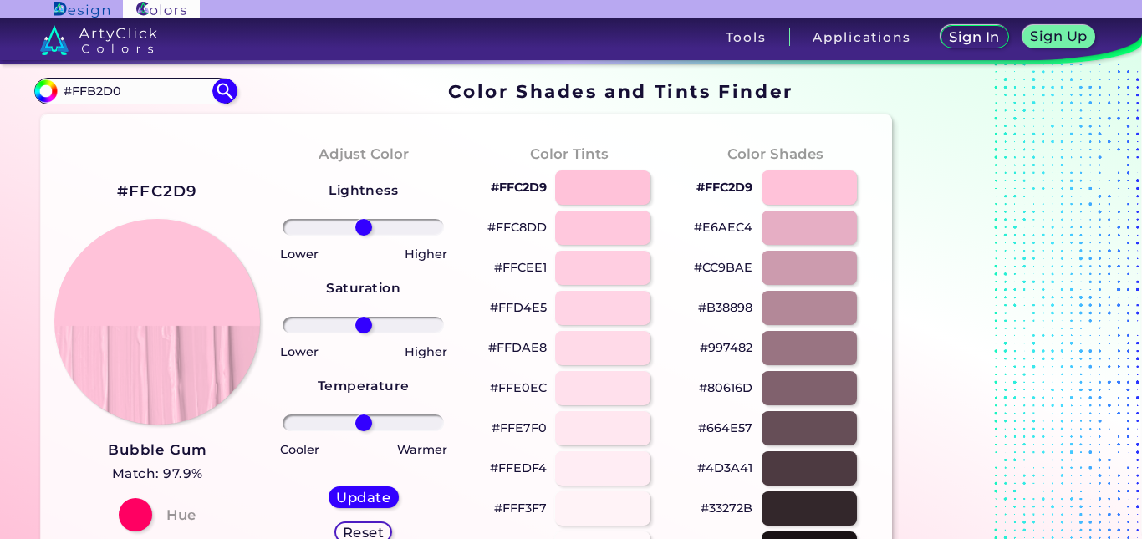
click at [155, 187] on h2 "#FFC2D9" at bounding box center [157, 192] width 81 height 22
drag, startPoint x: 129, startPoint y: 88, endPoint x: 60, endPoint y: 90, distance: 68.6
click at [60, 90] on input "#FFB2D0" at bounding box center [136, 90] width 156 height 23
paste input "007BA7."
drag, startPoint x: 122, startPoint y: 93, endPoint x: 48, endPoint y: 98, distance: 74.6
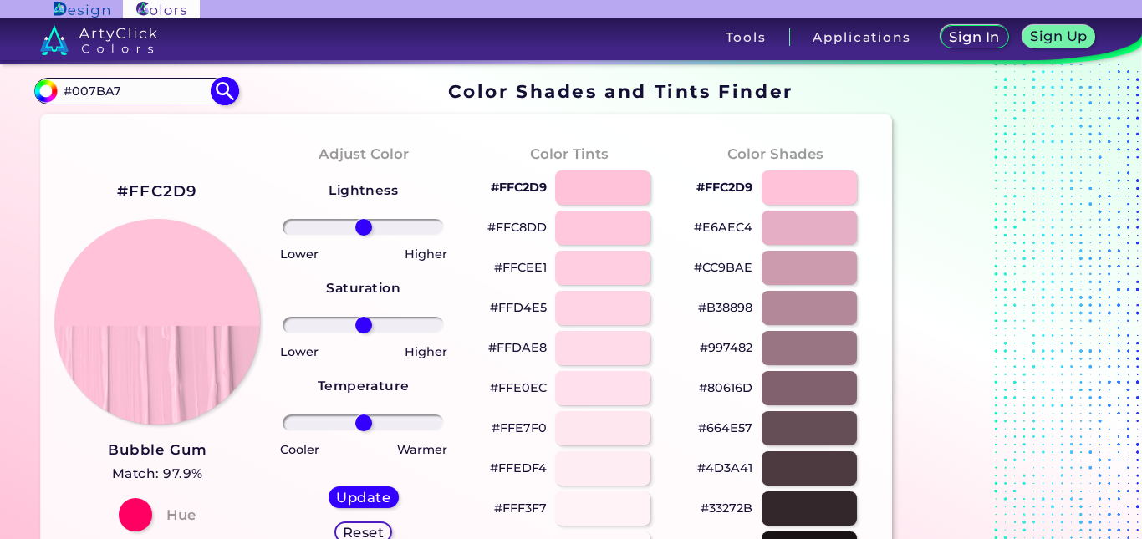
click at [48, 98] on div "#ffc2d9 #007BA7 Acadia ◉ Acid Green ◉ Aero Blue ◉ Alabaster ◉ Albescent White ◉…" at bounding box center [135, 91] width 202 height 27
type input "#007BA7"
click at [222, 91] on img at bounding box center [224, 91] width 29 height 29
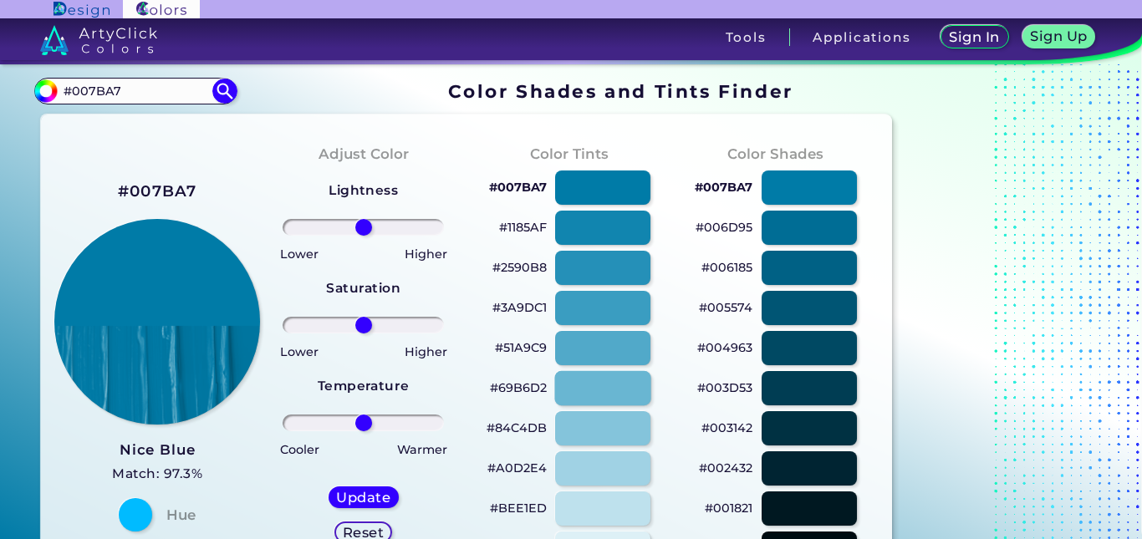
click at [597, 385] on div at bounding box center [602, 388] width 96 height 34
type input "#69b6d2"
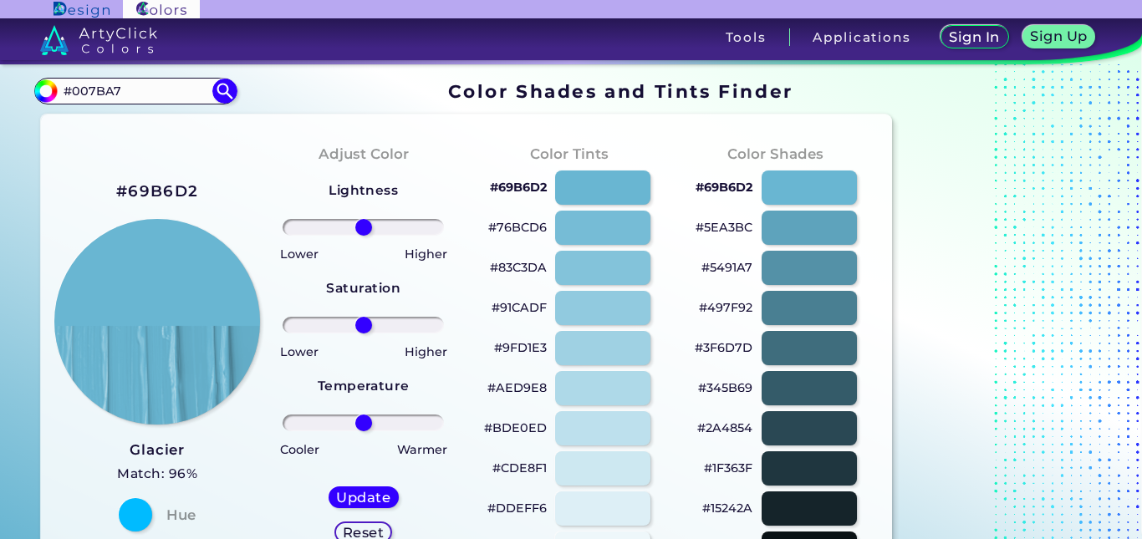
click at [184, 192] on h2 "#69B6D2" at bounding box center [157, 192] width 82 height 22
drag, startPoint x: 137, startPoint y: 84, endPoint x: 47, endPoint y: 90, distance: 90.5
click at [47, 90] on div "#69b6d2 #007BA7 Acadia ◉ Acid Green ◉ Aero Blue ◉ Alabaster ◉ Albescent White ◉…" at bounding box center [135, 91] width 202 height 27
paste input "."
click at [159, 94] on input "#007BA7." at bounding box center [136, 90] width 156 height 23
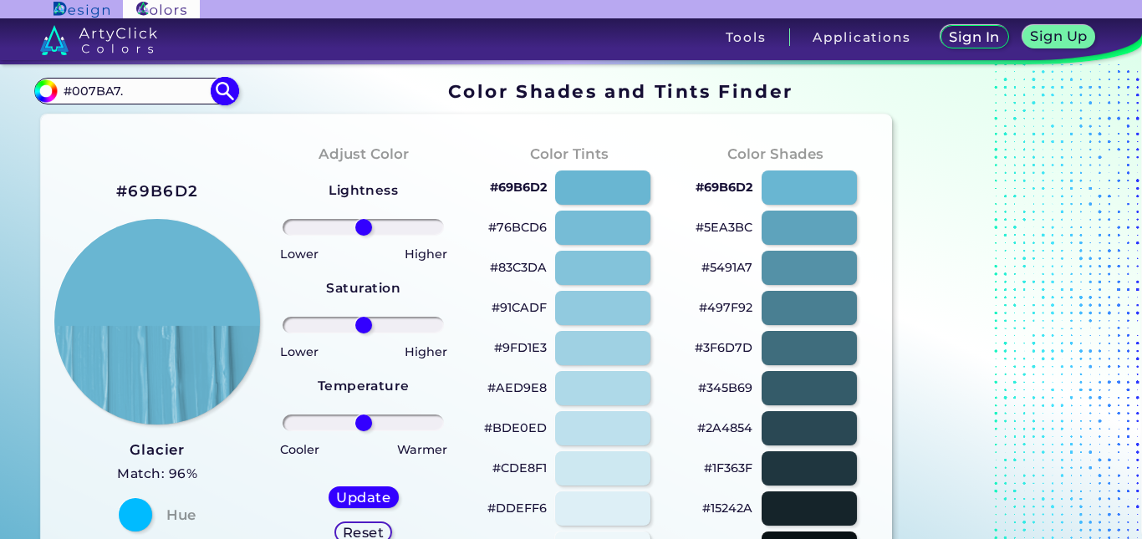
type input "#007BA7"
click at [230, 87] on img at bounding box center [224, 91] width 29 height 29
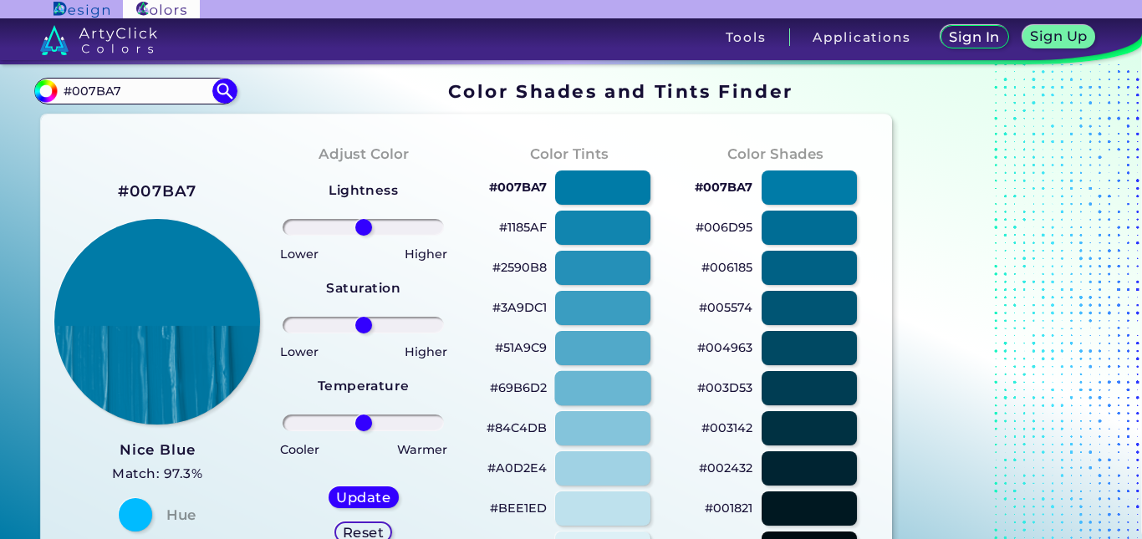
click at [593, 387] on div at bounding box center [602, 388] width 96 height 34
type input "#69b6d2"
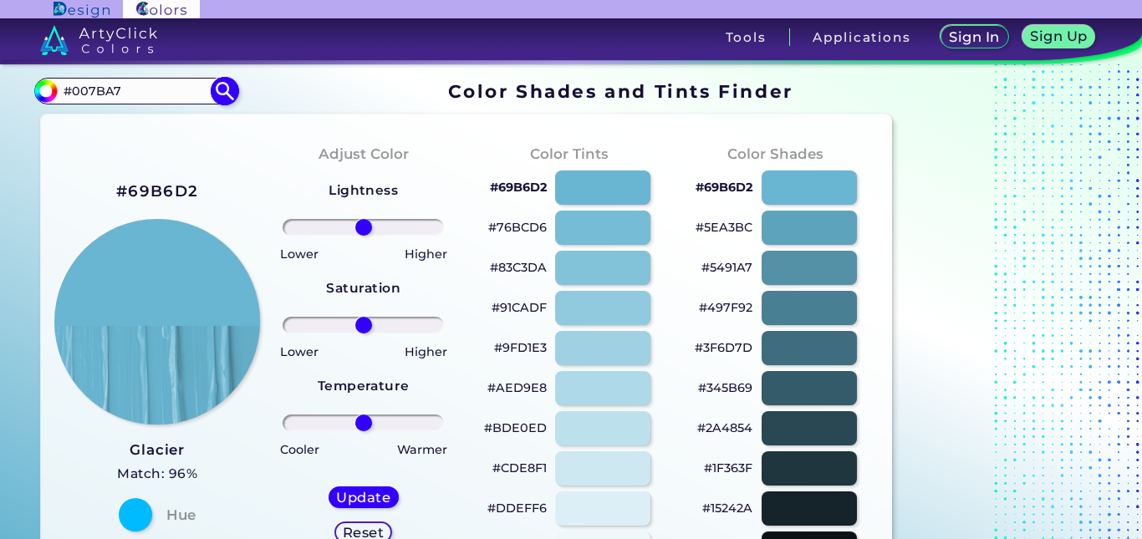
drag, startPoint x: 123, startPoint y: 89, endPoint x: 57, endPoint y: 87, distance: 66.1
click at [57, 87] on div "#69b6d2 #007BA7 Acadia ◉ Acid Green ◉ Aero Blue ◉ Alabaster ◉ Albescent White ◉…" at bounding box center [135, 91] width 202 height 27
paste input "."
type input "#007BA7"
click at [226, 94] on img at bounding box center [224, 91] width 29 height 29
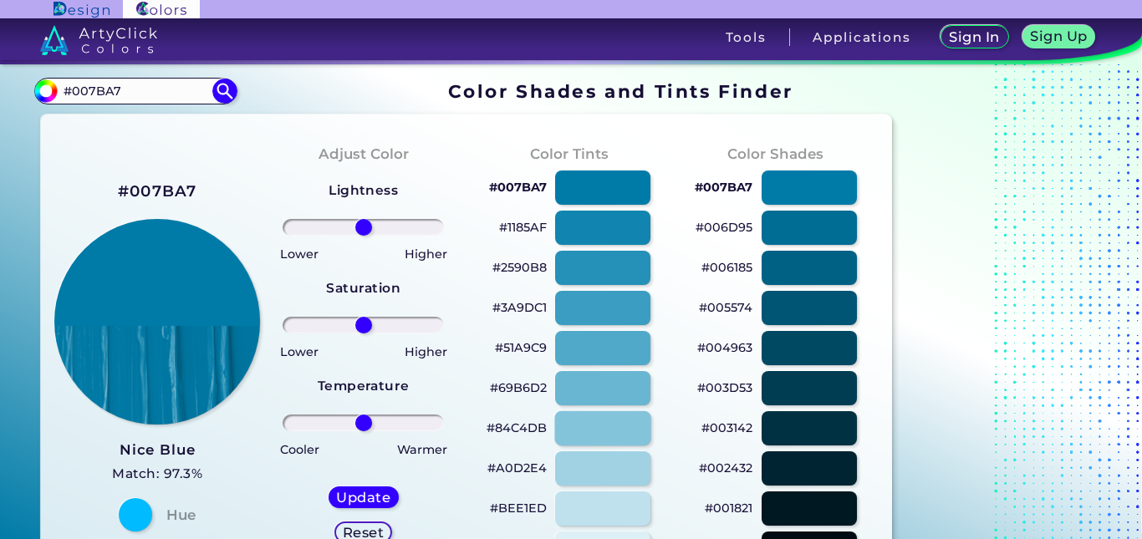
click at [604, 436] on div at bounding box center [602, 428] width 96 height 34
type input "#84c4db"
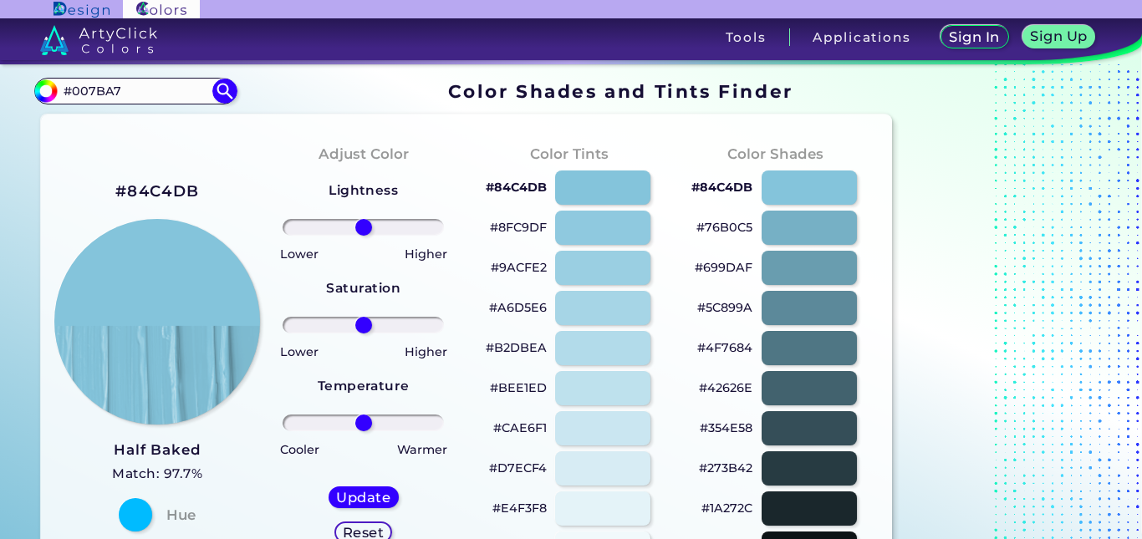
click at [171, 188] on h2 "#84C4DB" at bounding box center [157, 192] width 84 height 22
drag, startPoint x: 129, startPoint y: 92, endPoint x: 48, endPoint y: 91, distance: 81.1
click at [48, 91] on div "#84c4db #007BA7 Acadia ◉ Acid Green ◉ Aero Blue ◉ Alabaster ◉ Albescent White ◉…" at bounding box center [135, 91] width 202 height 27
paste input "F08000"
type input "#F08000"
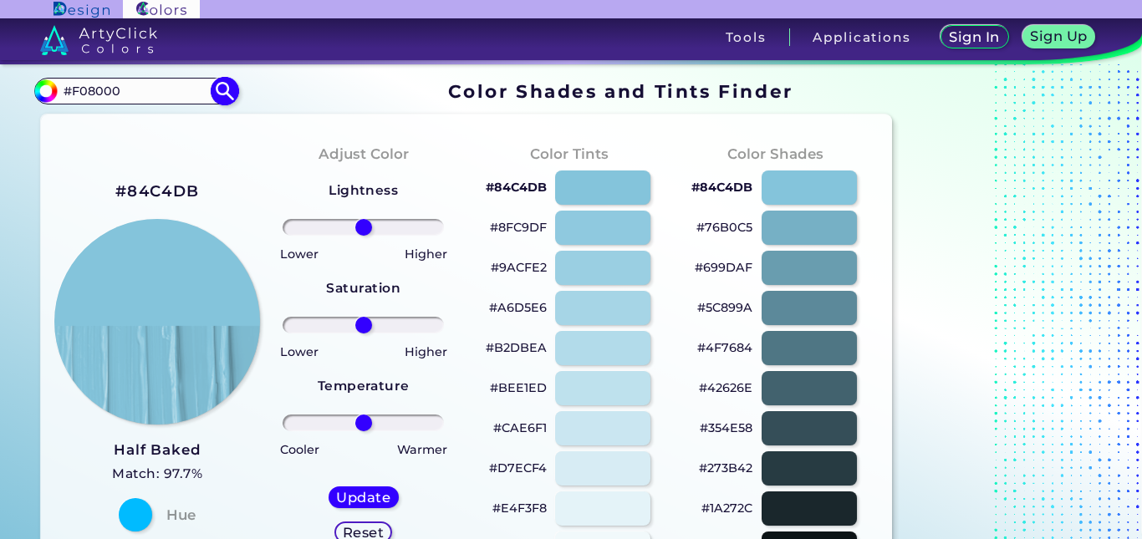
click at [224, 95] on img at bounding box center [224, 91] width 29 height 29
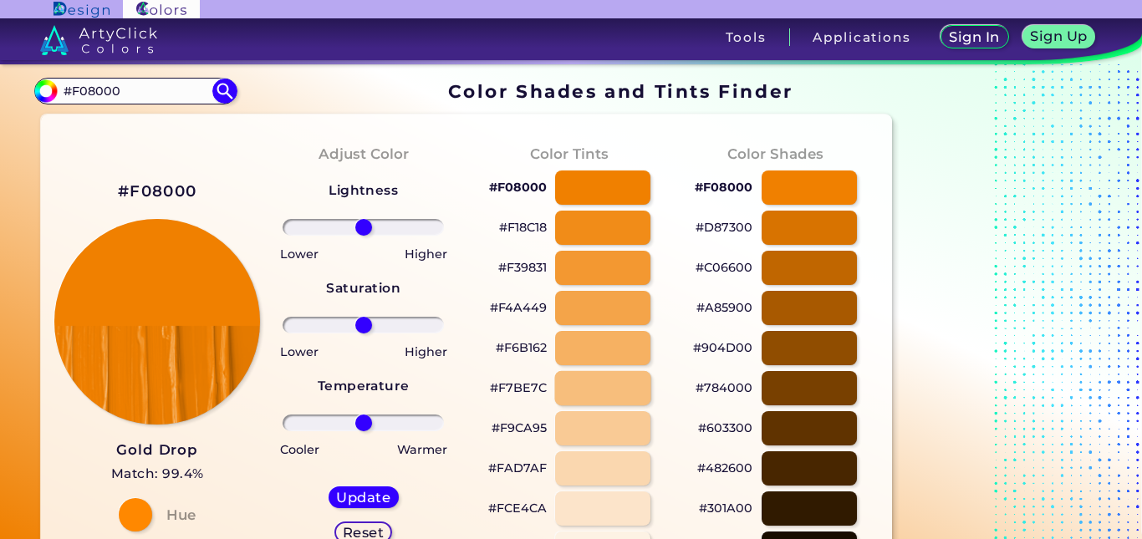
click at [588, 387] on div at bounding box center [602, 388] width 96 height 34
type input "#f7be7c"
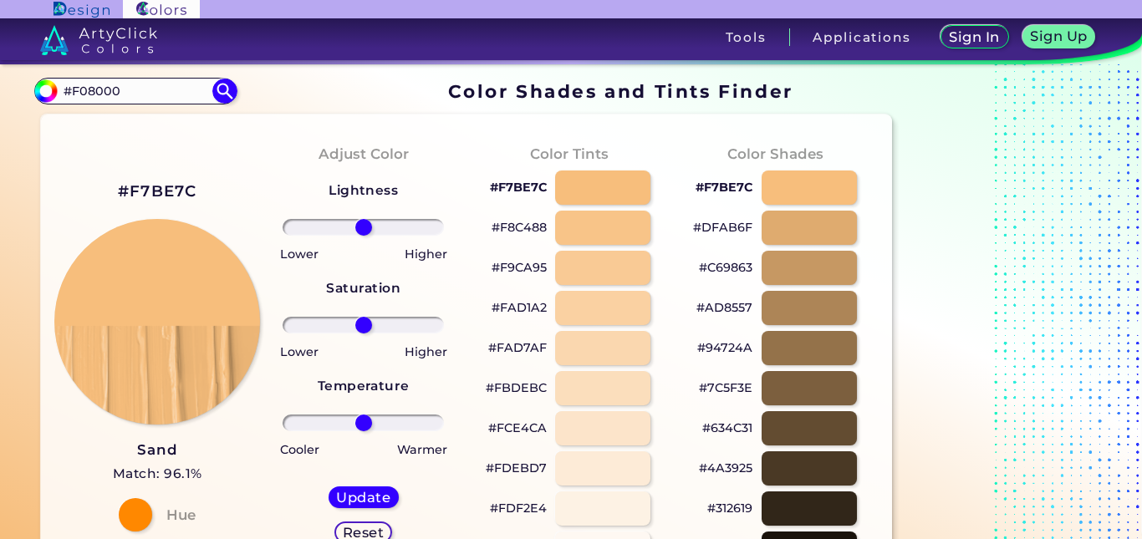
click at [162, 189] on h2 "#F7BE7C" at bounding box center [157, 192] width 79 height 22
